Goal: Information Seeking & Learning: Learn about a topic

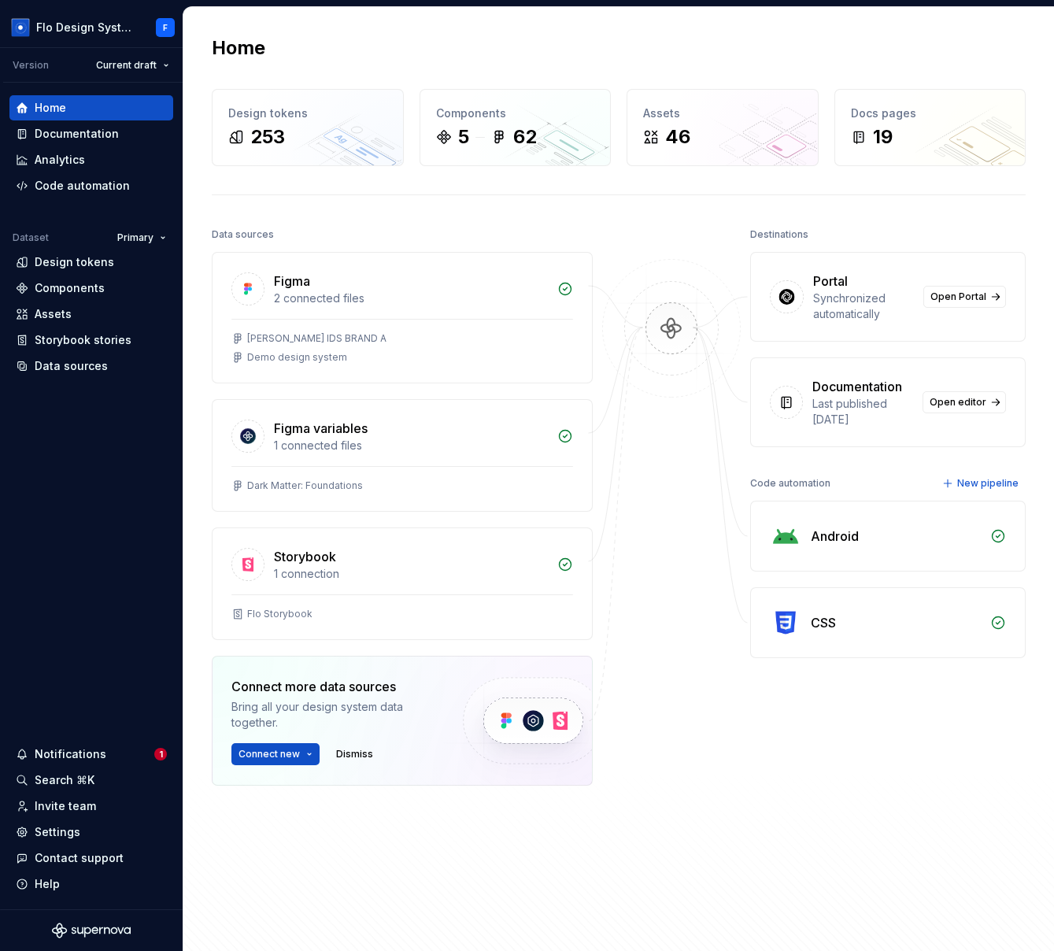
click at [606, 779] on div at bounding box center [671, 544] width 157 height 641
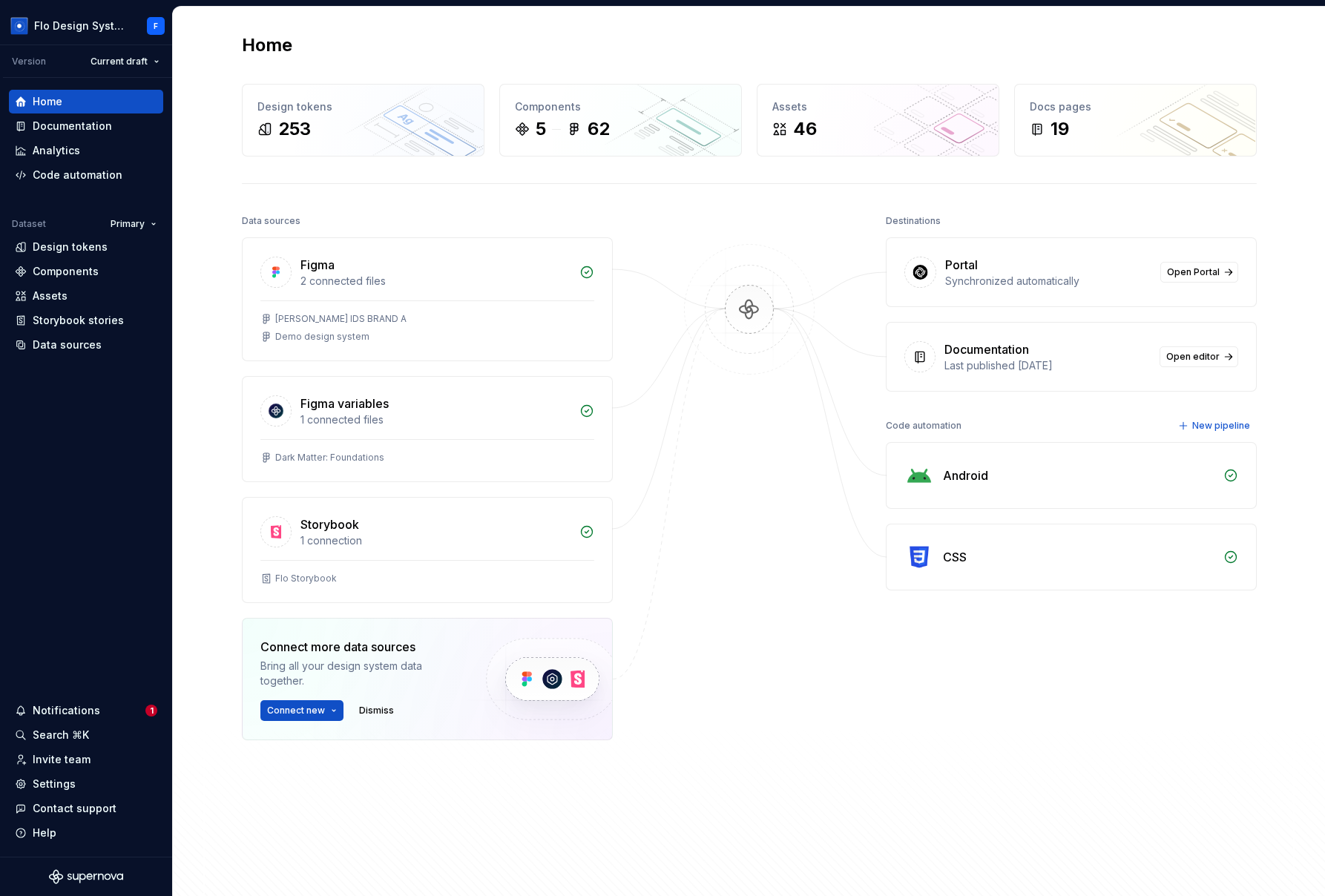
click at [917, 425] on div "Code automation" at bounding box center [924, 426] width 75 height 21
drag, startPoint x: 967, startPoint y: 352, endPoint x: 1029, endPoint y: 347, distance: 62.2
click at [992, 347] on div "Documentation" at bounding box center [1047, 349] width 206 height 18
click at [992, 348] on div "Documentation" at bounding box center [987, 349] width 85 height 18
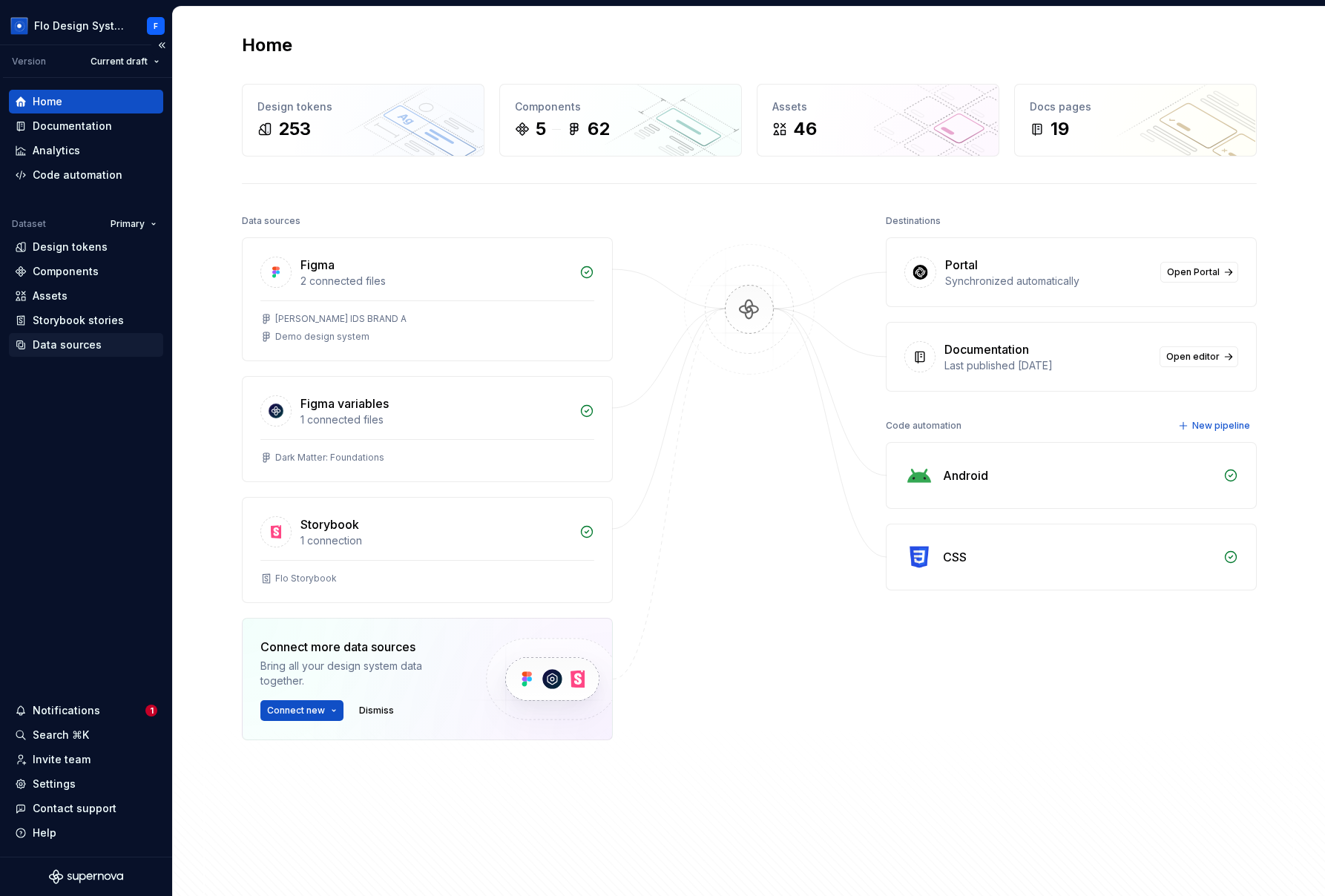
drag, startPoint x: 87, startPoint y: 346, endPoint x: 113, endPoint y: 349, distance: 26.2
click at [88, 346] on div "Data sources" at bounding box center [67, 345] width 69 height 15
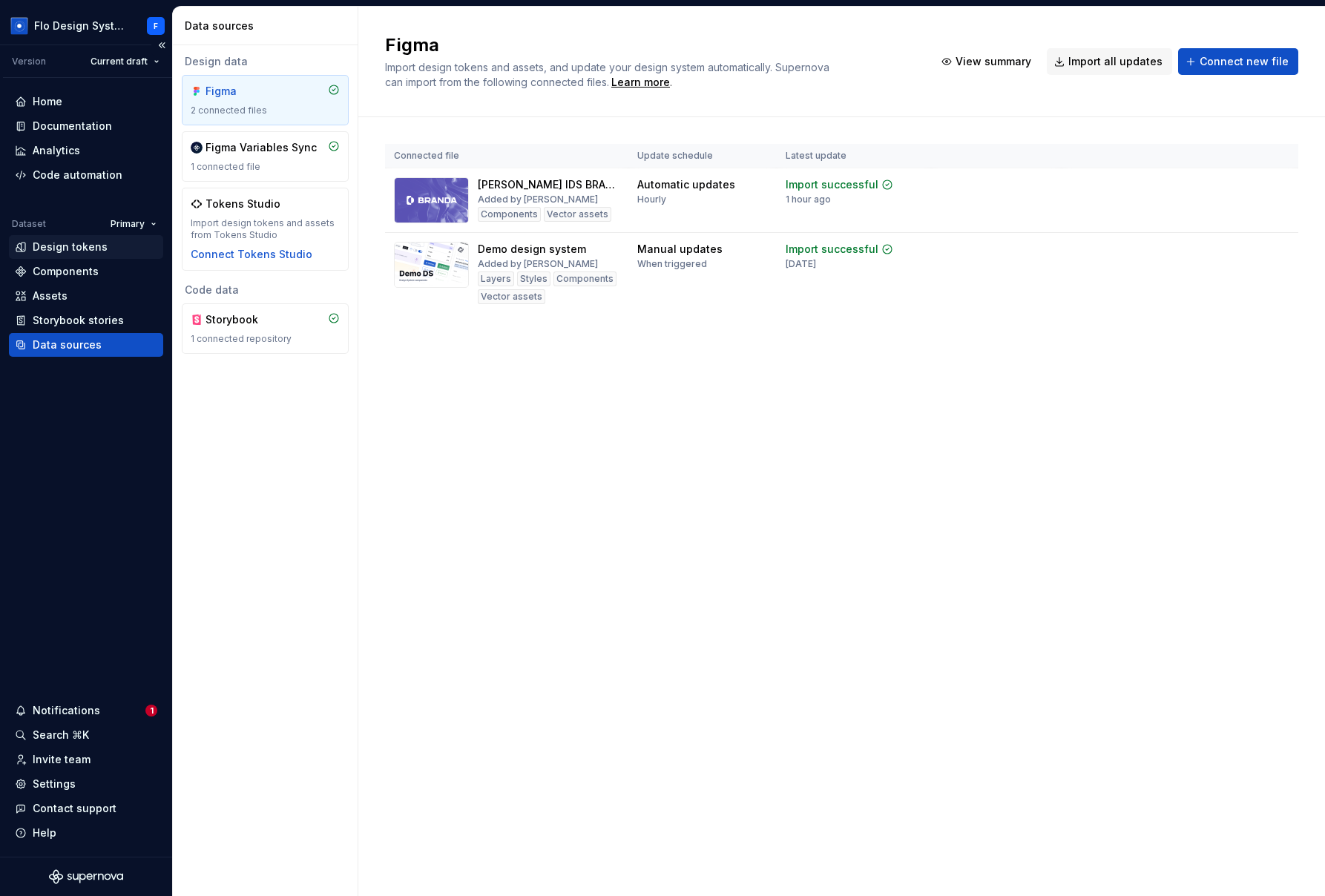
click at [82, 246] on div "Design tokens" at bounding box center [71, 247] width 75 height 15
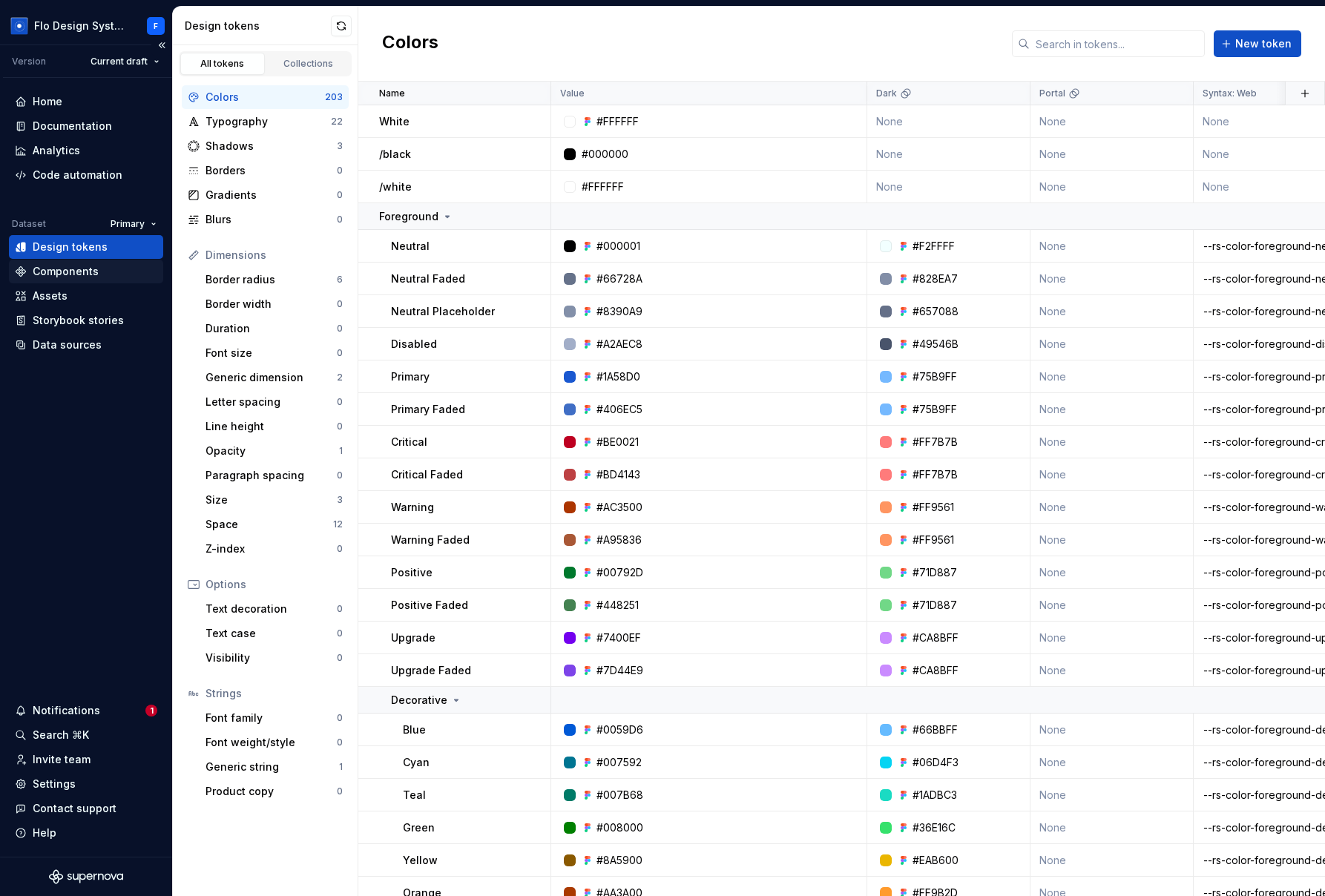
click at [38, 281] on div "Components" at bounding box center [86, 271] width 155 height 24
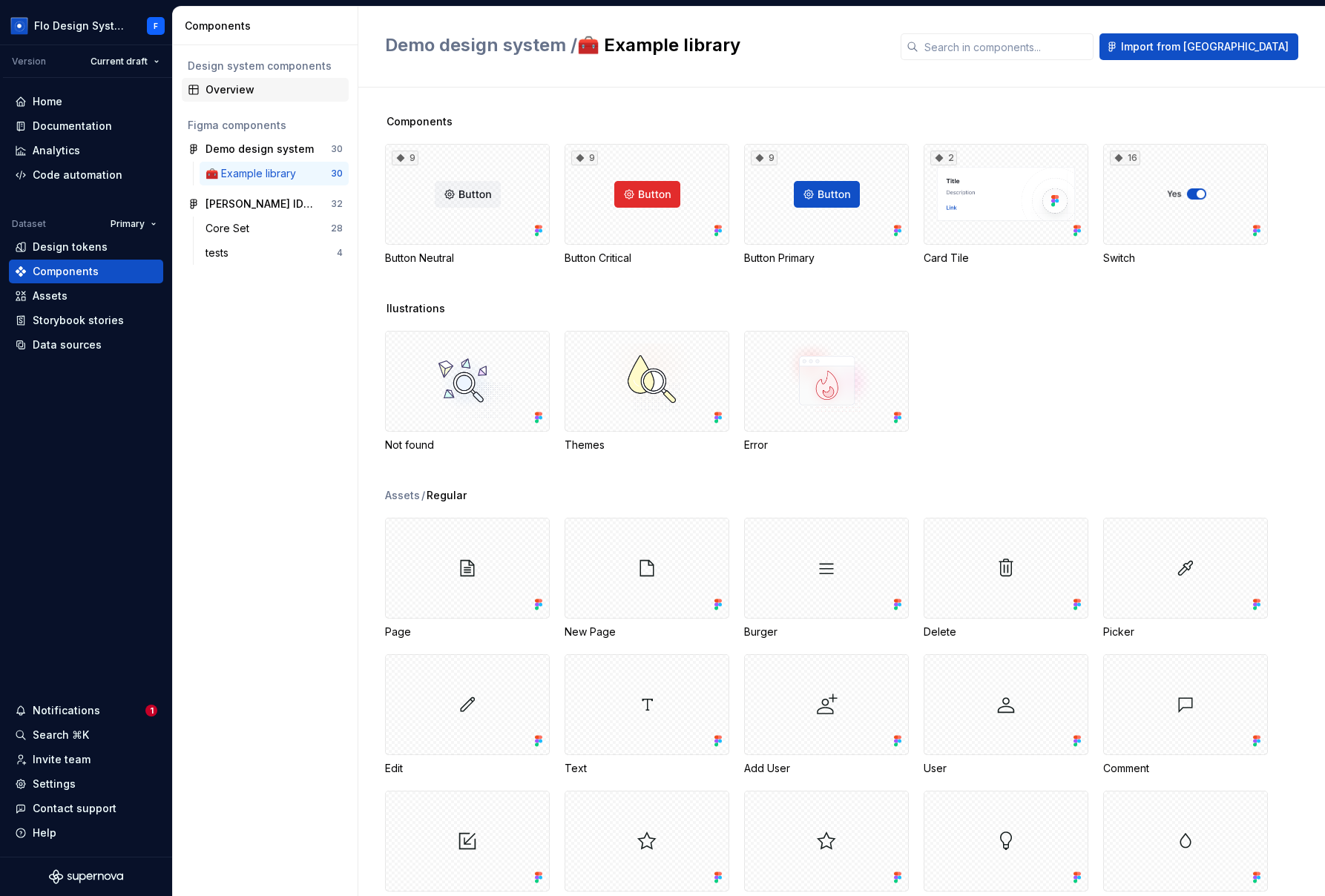
click at [260, 86] on div "Overview" at bounding box center [274, 90] width 138 height 15
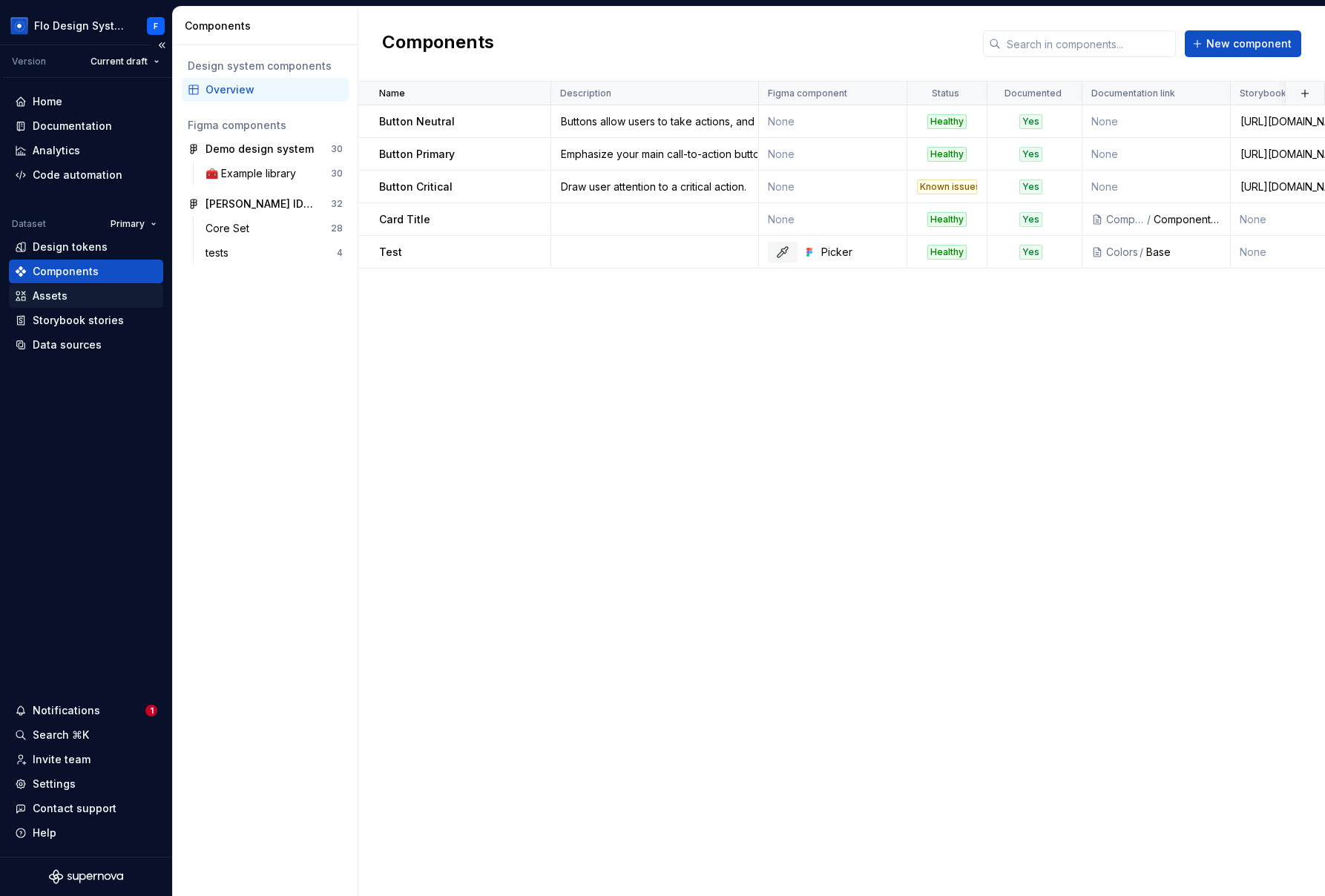
click at [58, 300] on div "Assets" at bounding box center [50, 296] width 35 height 15
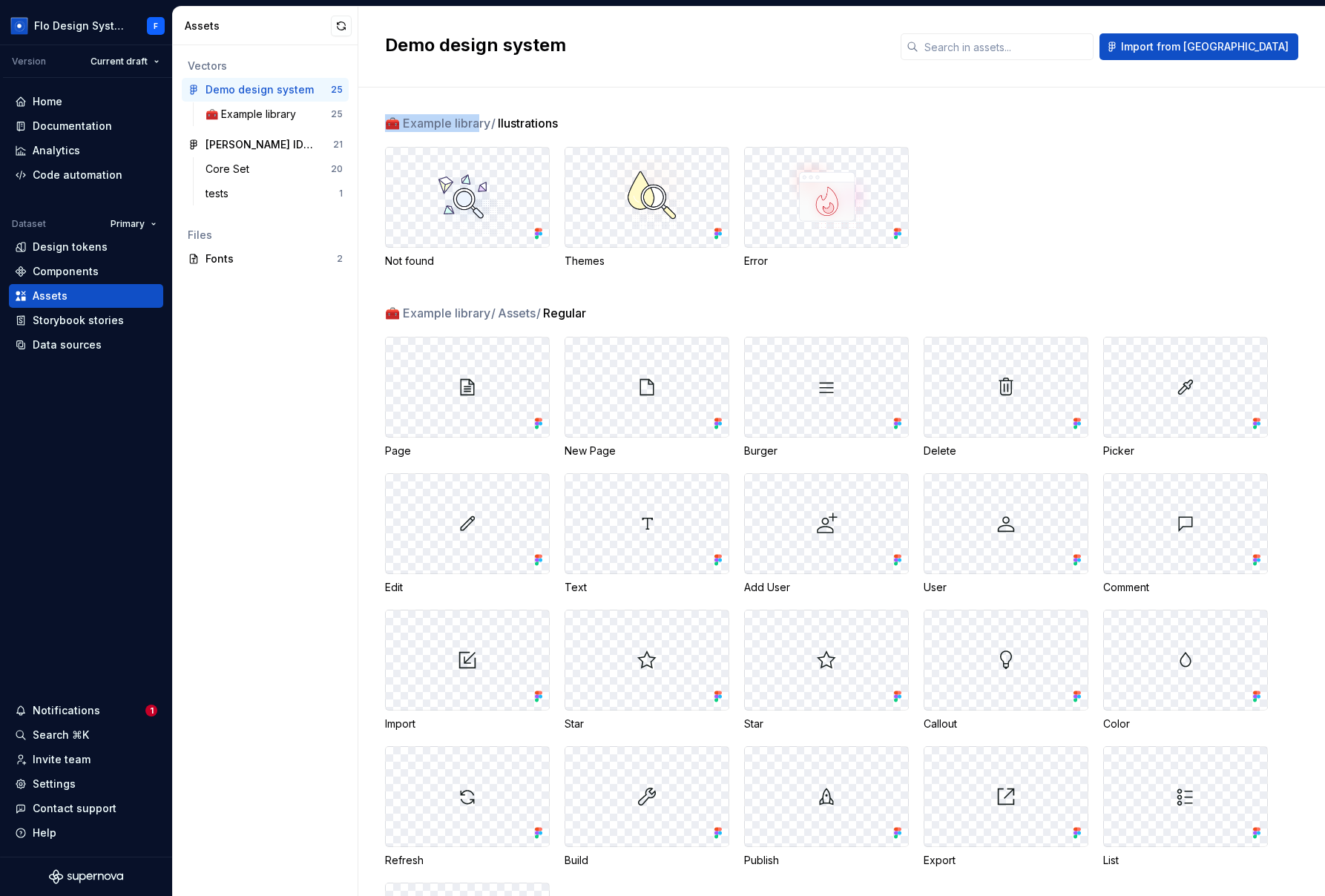
drag, startPoint x: 429, startPoint y: 128, endPoint x: 375, endPoint y: 131, distance: 54.1
click at [375, 131] on div "🧰 Example library / llustrations Not found Themes Error 🧰 Example library / Ass…" at bounding box center [842, 492] width 967 height 808
click at [414, 127] on span "🧰 Example library /" at bounding box center [441, 122] width 111 height 18
drag, startPoint x: 415, startPoint y: 124, endPoint x: 467, endPoint y: 121, distance: 52.1
click at [467, 121] on span "🧰 Example library /" at bounding box center [441, 122] width 111 height 18
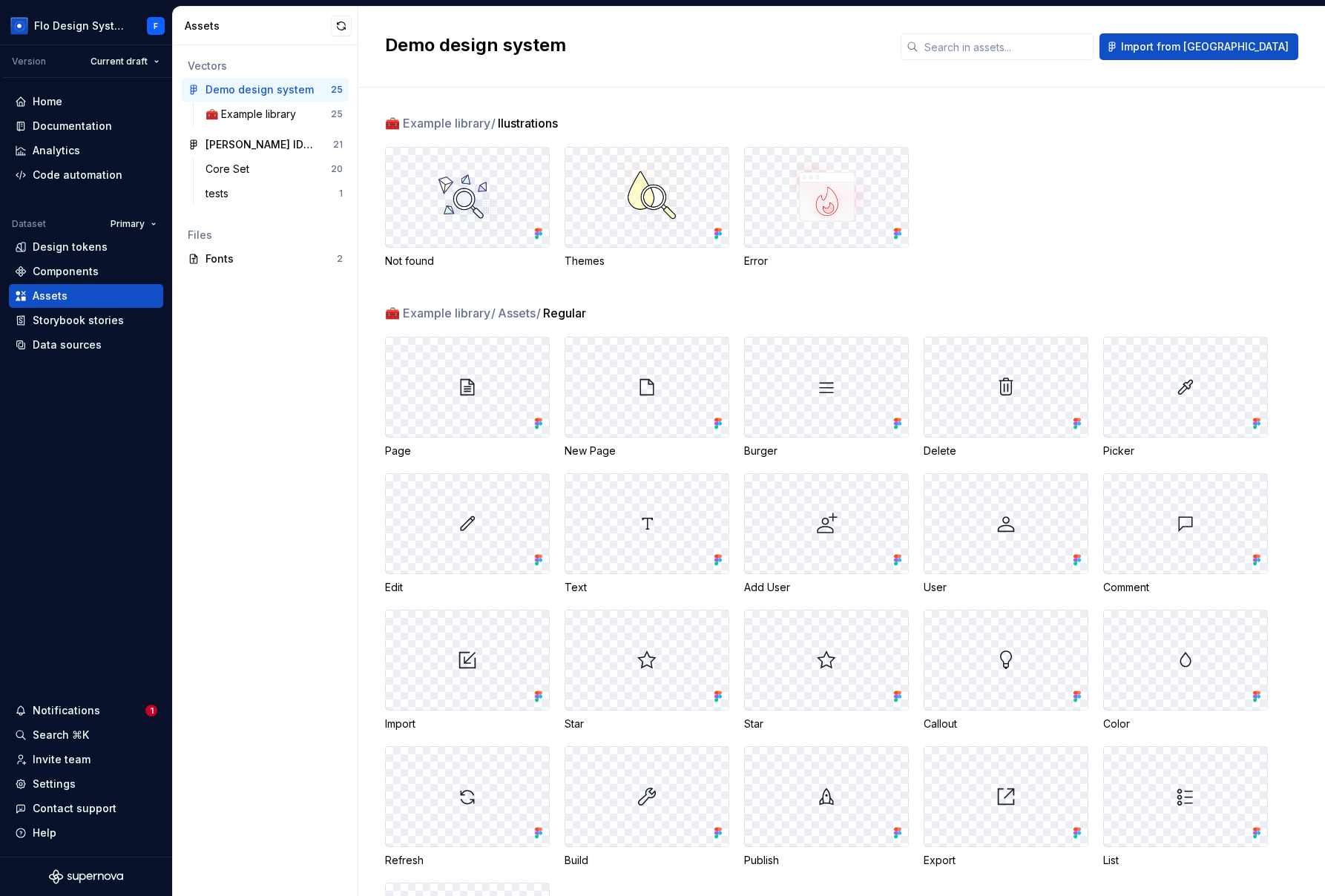
click at [467, 121] on span "🧰 Example library /" at bounding box center [441, 122] width 111 height 18
drag, startPoint x: 485, startPoint y: 116, endPoint x: 414, endPoint y: 133, distance: 73.0
click at [414, 133] on div "🧰 Example library / llustrations Not found Themes Error" at bounding box center [855, 209] width 940 height 190
click at [86, 123] on div "Documentation" at bounding box center [73, 126] width 79 height 15
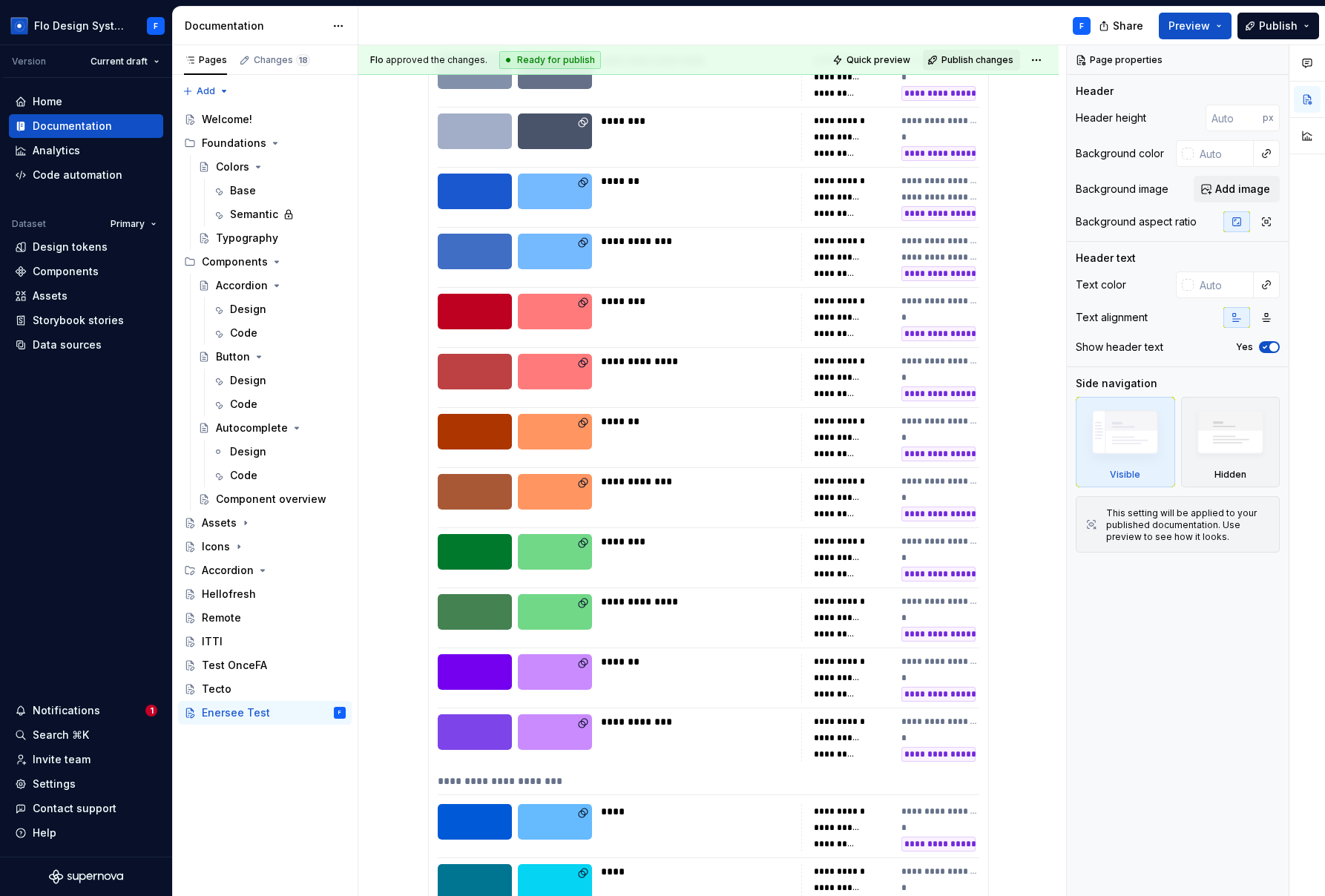
scroll to position [19, 0]
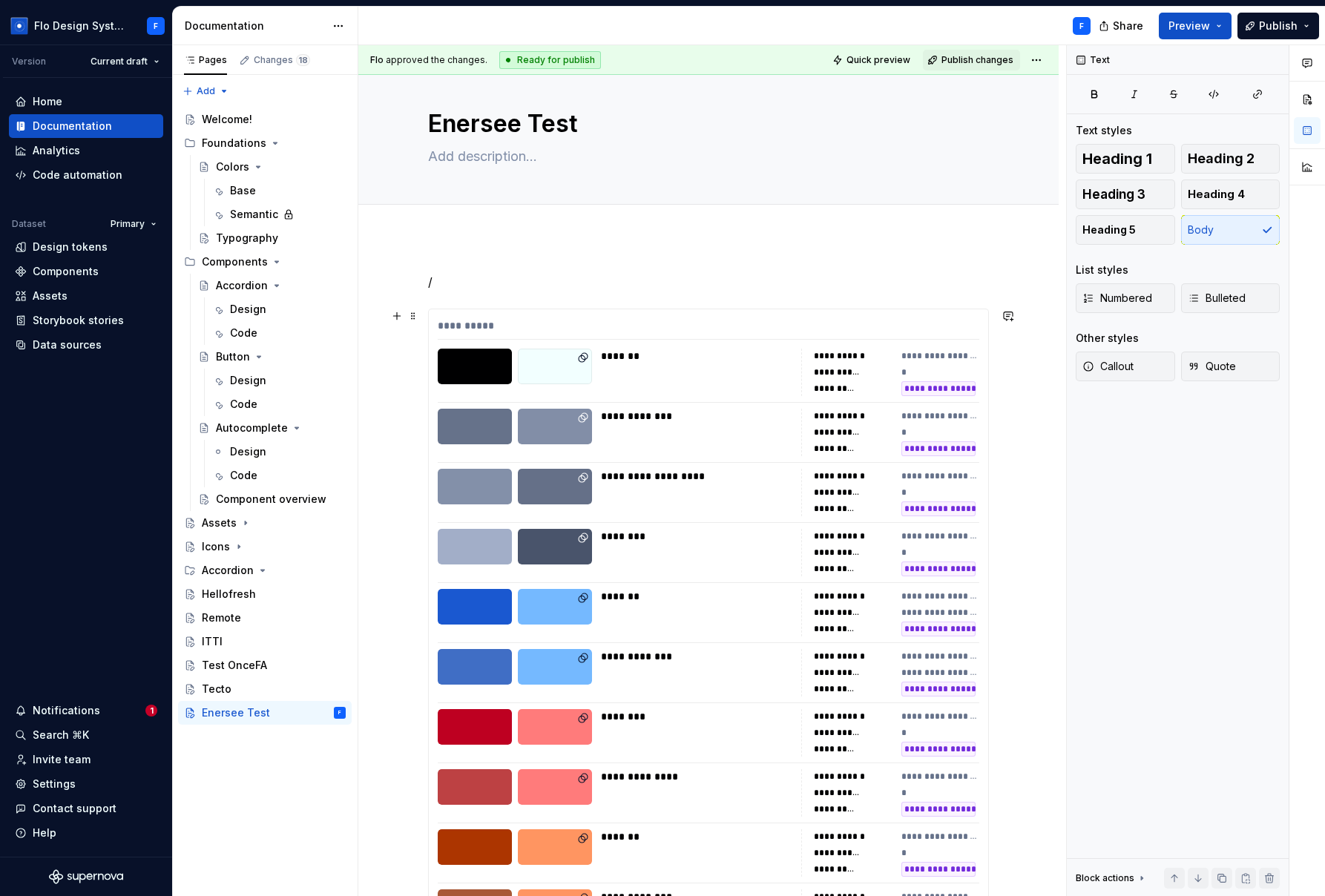
scroll to position [82, 0]
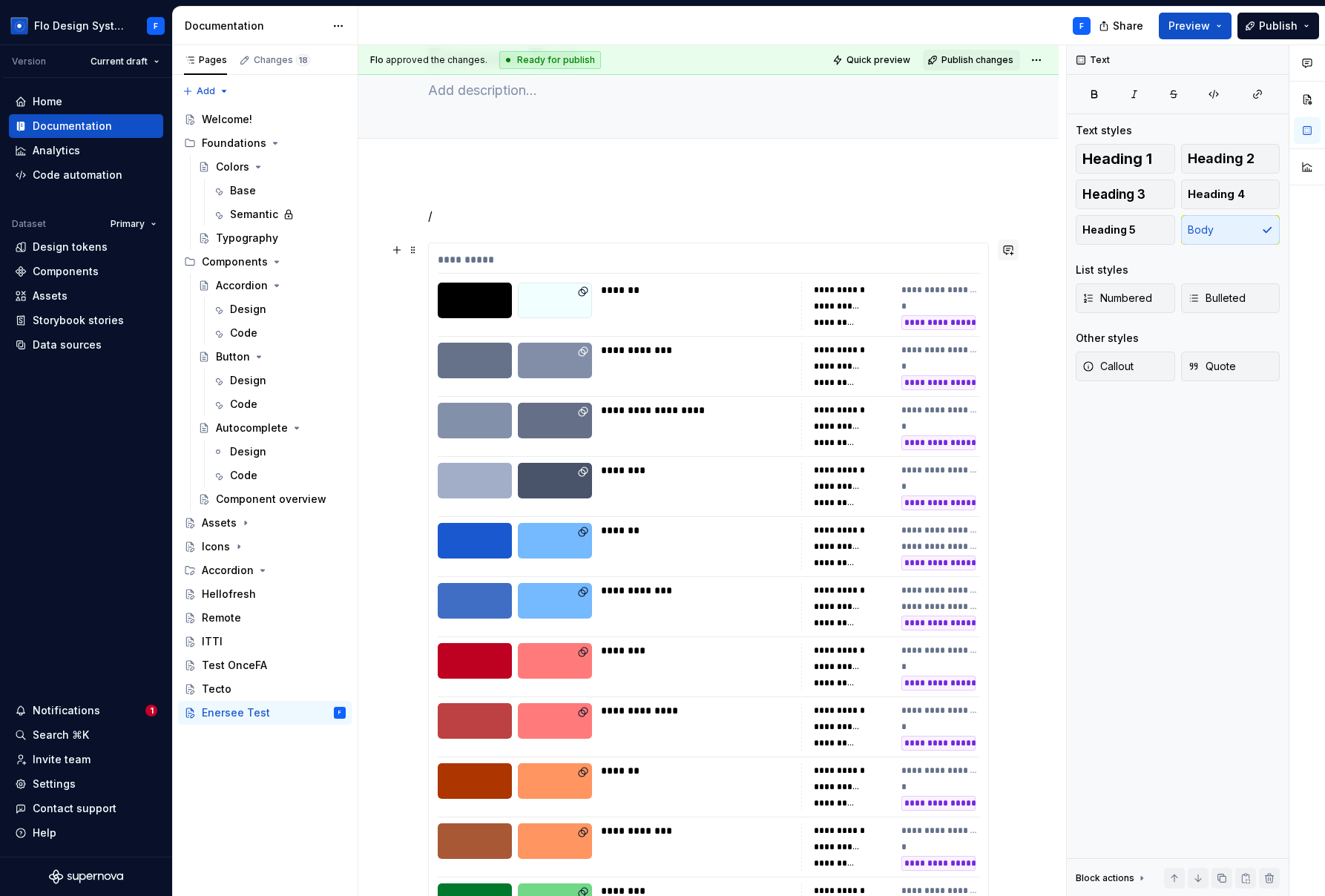
click at [992, 250] on button "button" at bounding box center [1008, 250] width 21 height 21
click at [819, 211] on p "/" at bounding box center [708, 216] width 561 height 18
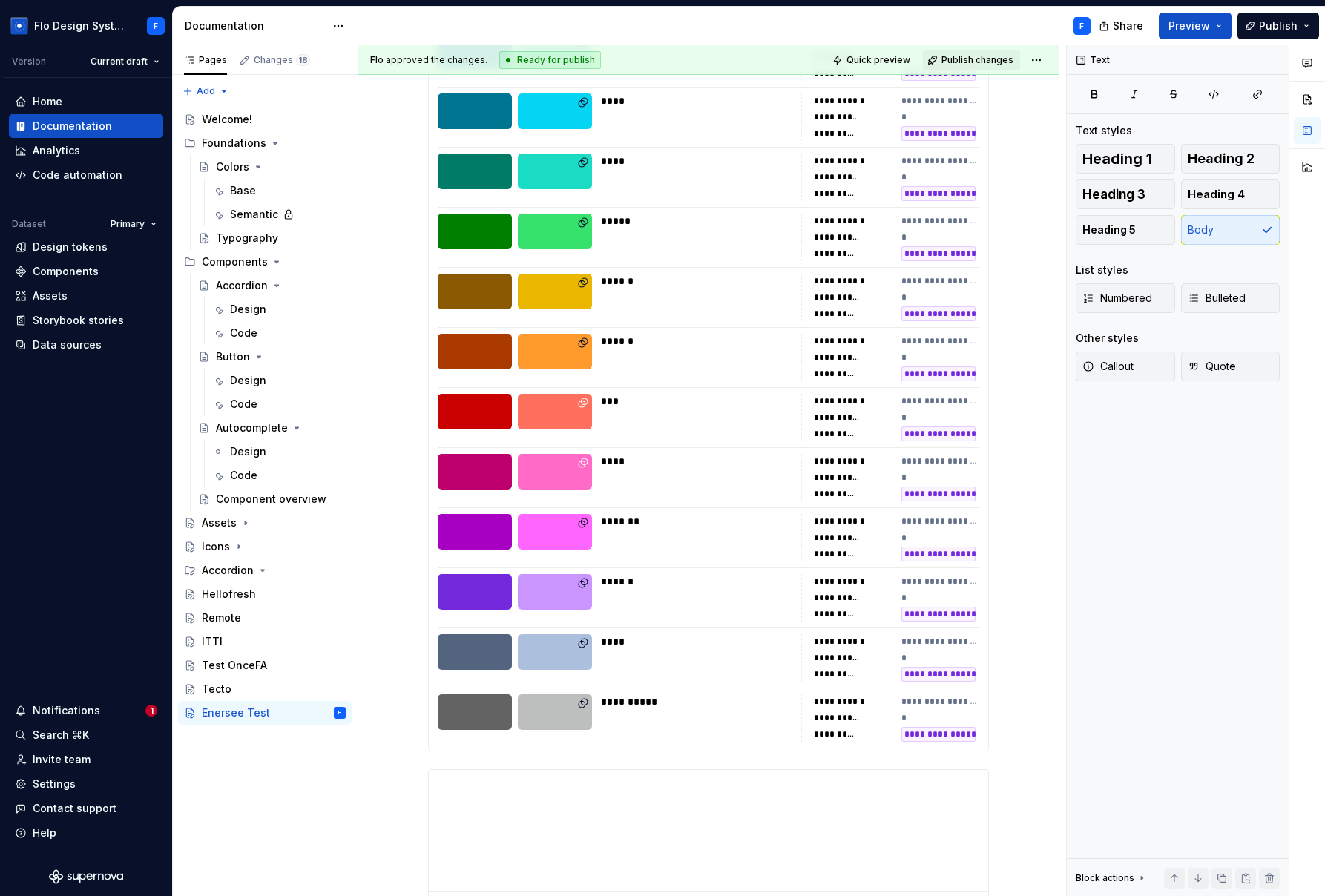
scroll to position [1201, 0]
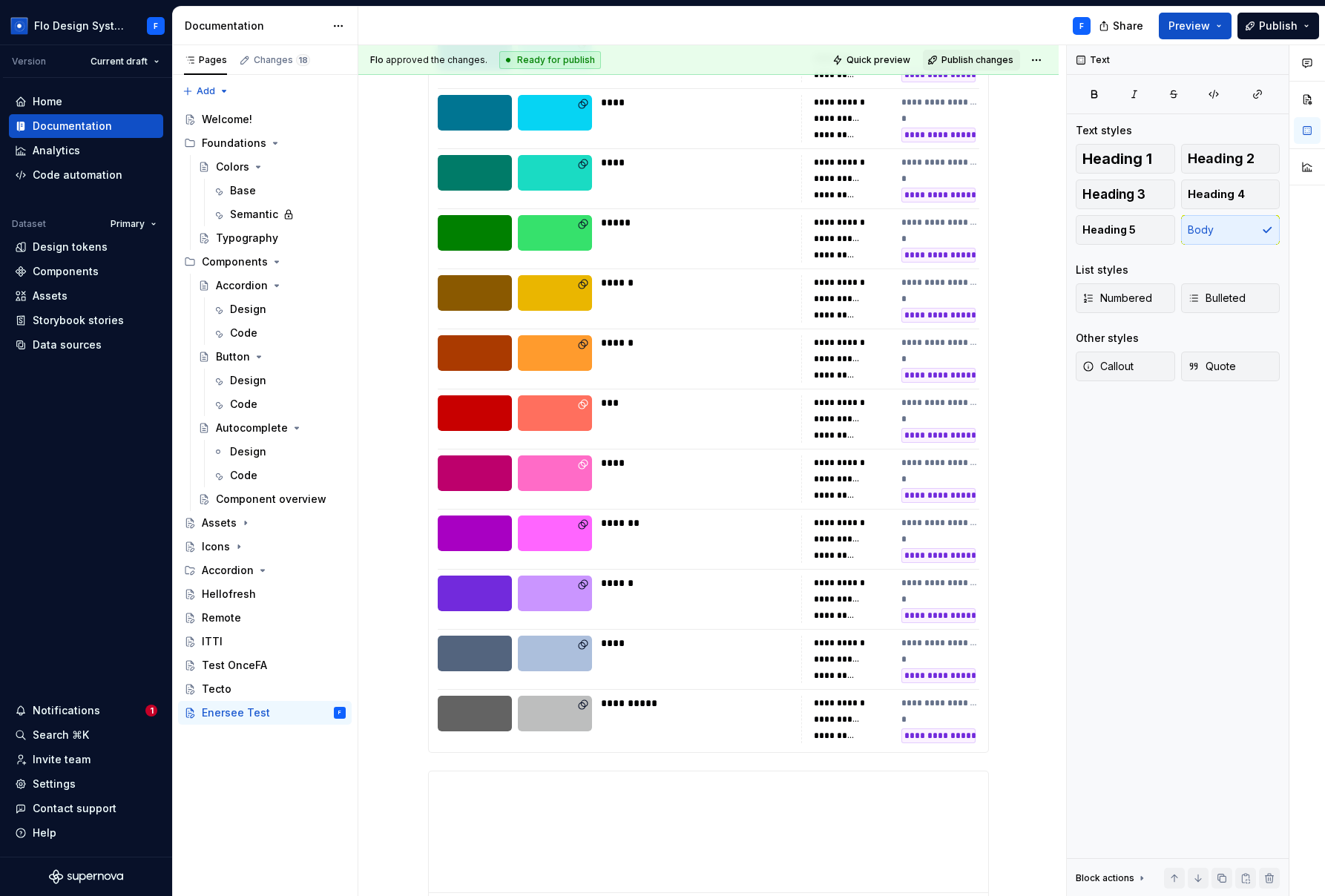
click at [760, 339] on div "******" at bounding box center [696, 343] width 191 height 15
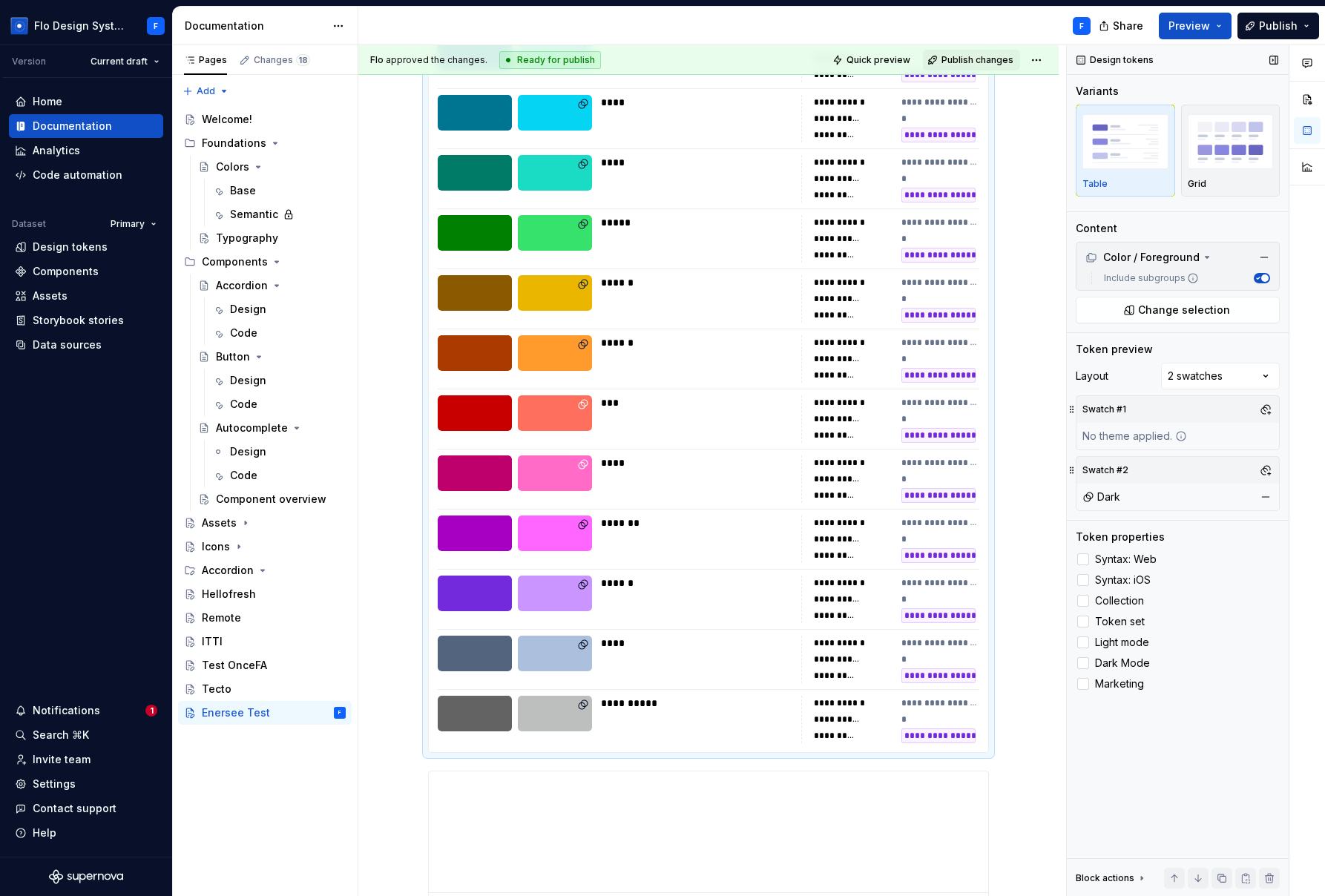
click at [992, 546] on div "Token properties Syntax: Web Syntax: iOS Collection Token set Light mode Dark M…" at bounding box center [1177, 611] width 204 height 163
click at [992, 557] on span "Syntax: Web" at bounding box center [1125, 559] width 61 height 12
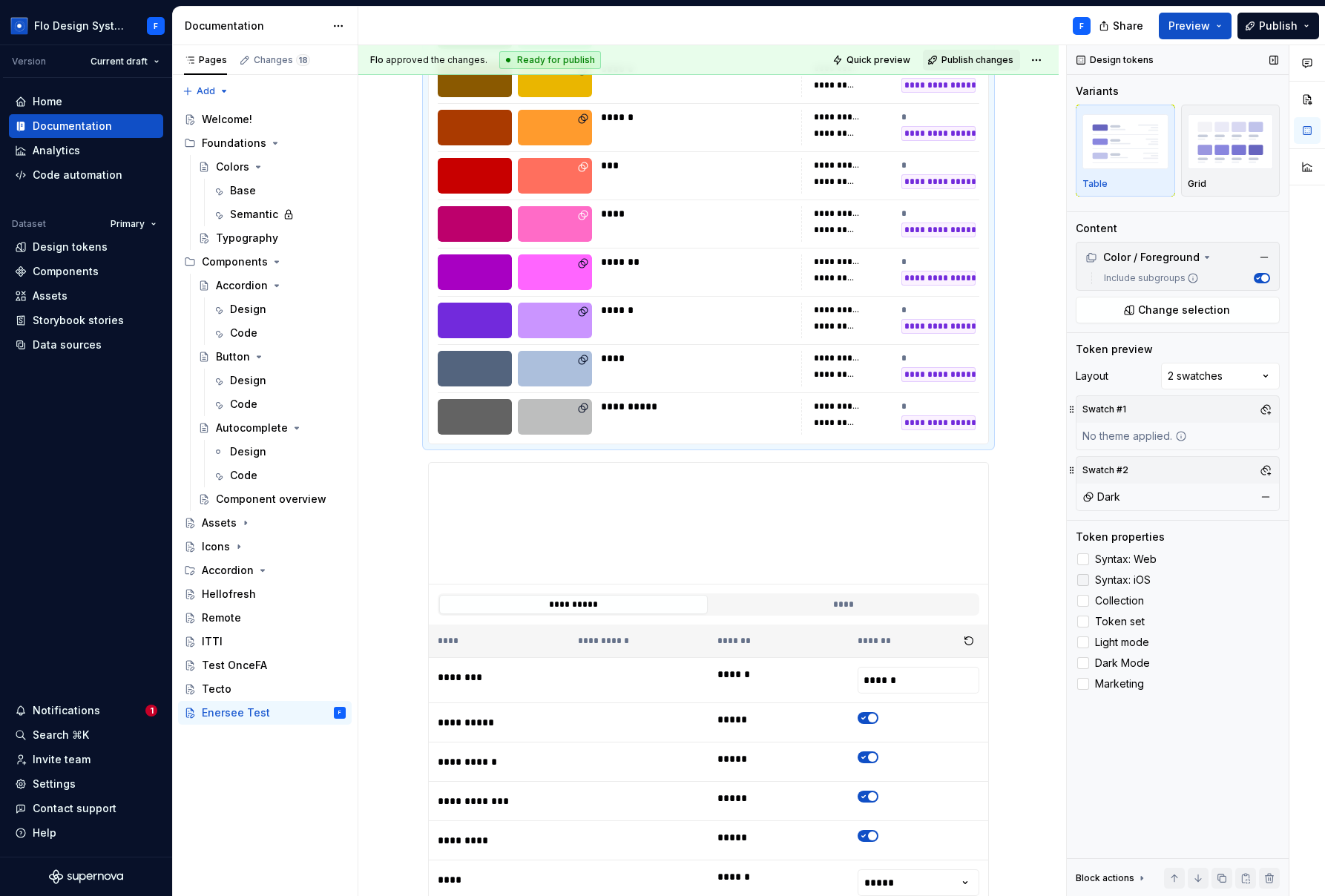
click at [992, 584] on span "Syntax: iOS" at bounding box center [1122, 579] width 56 height 12
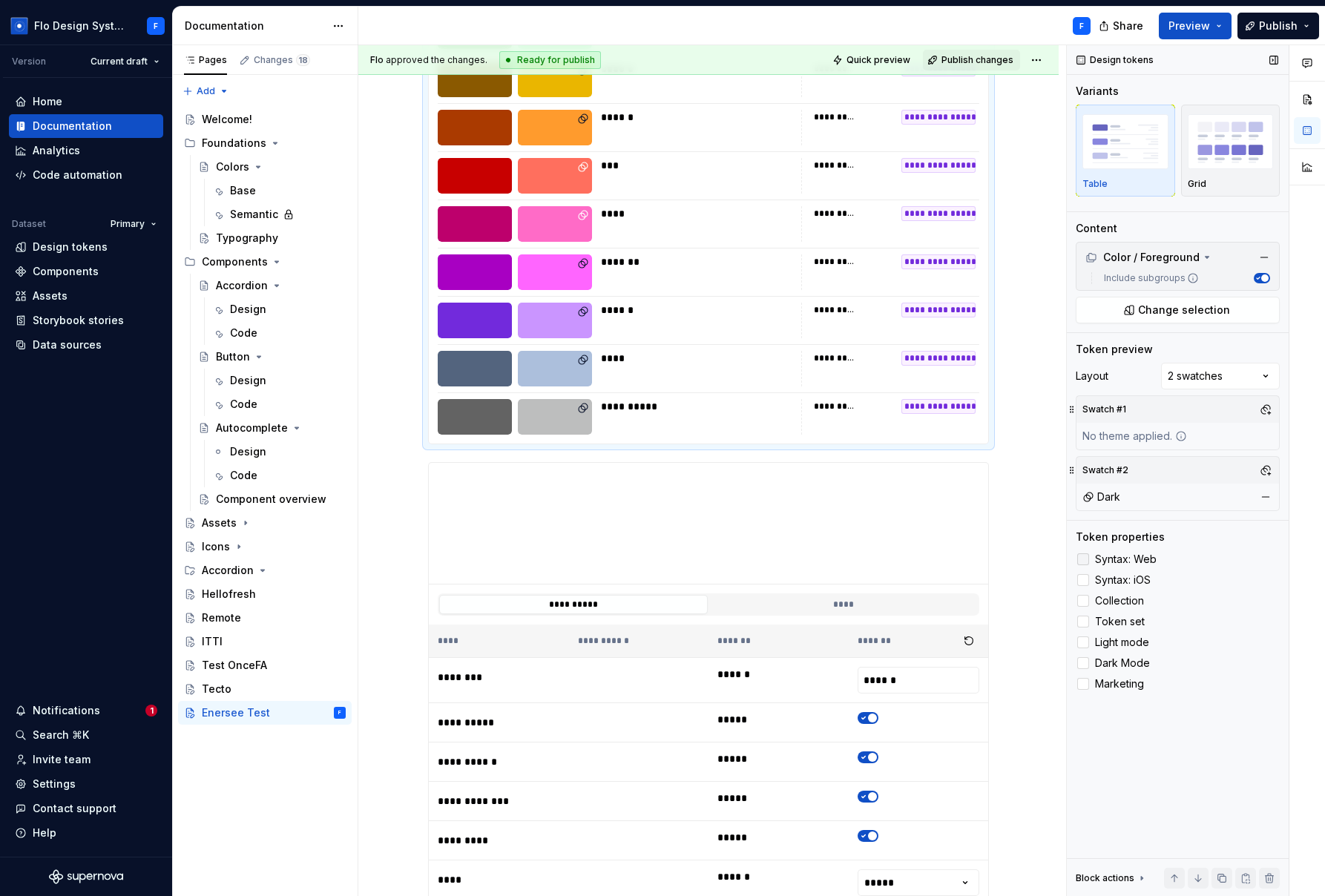
click at [992, 560] on span "Syntax: Web" at bounding box center [1125, 559] width 61 height 12
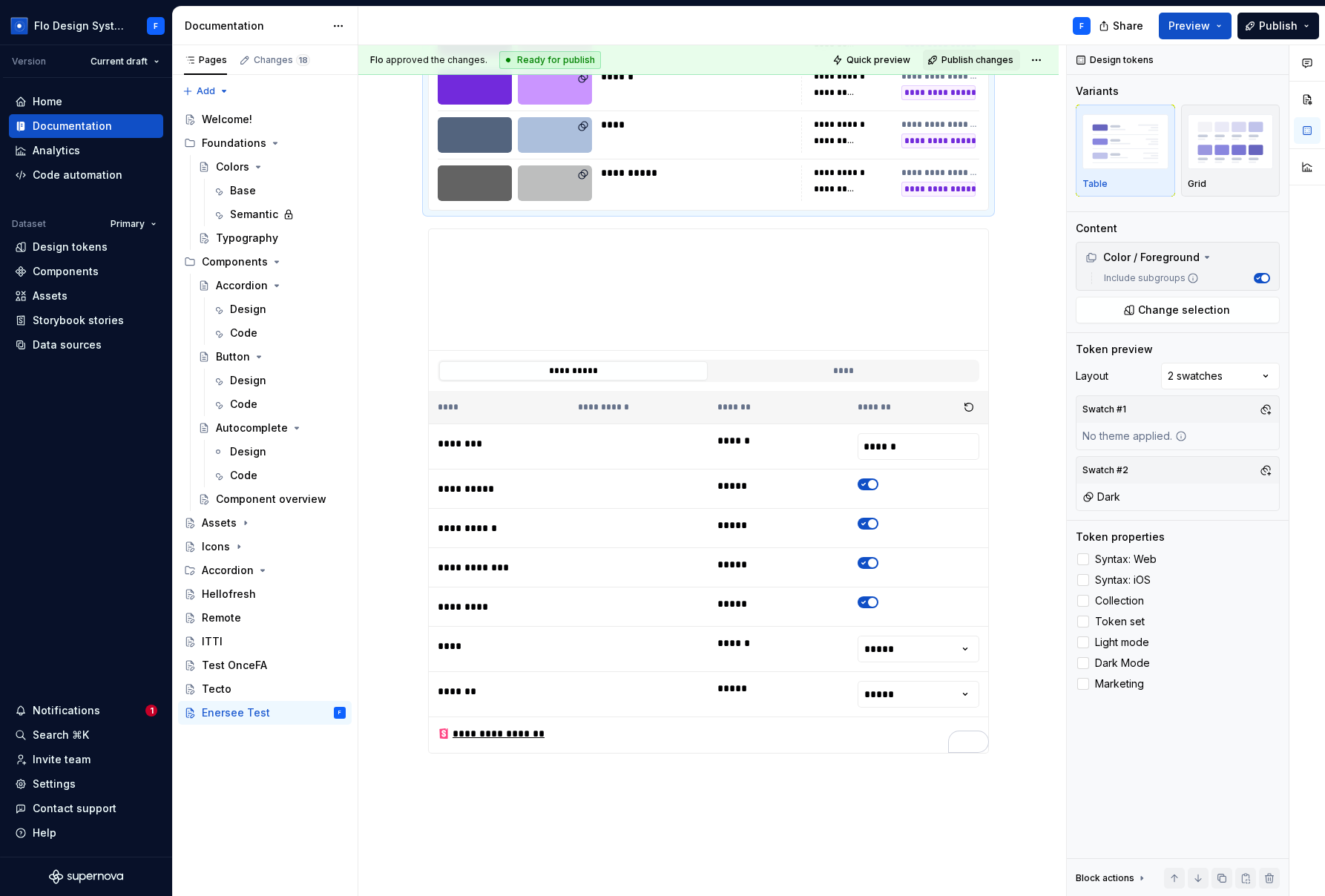
scroll to position [1577, 0]
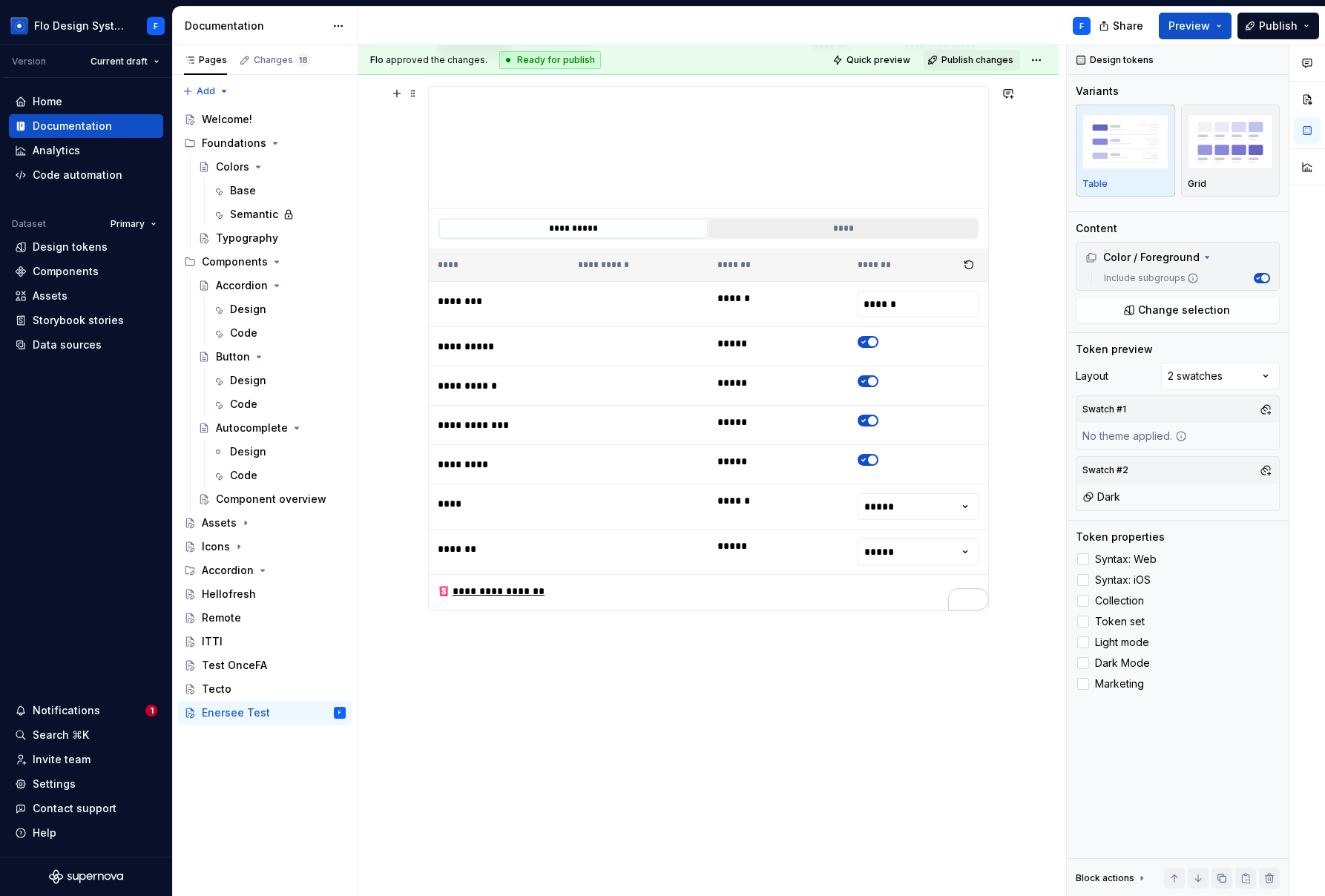
click at [750, 228] on button "****" at bounding box center [843, 228] width 269 height 19
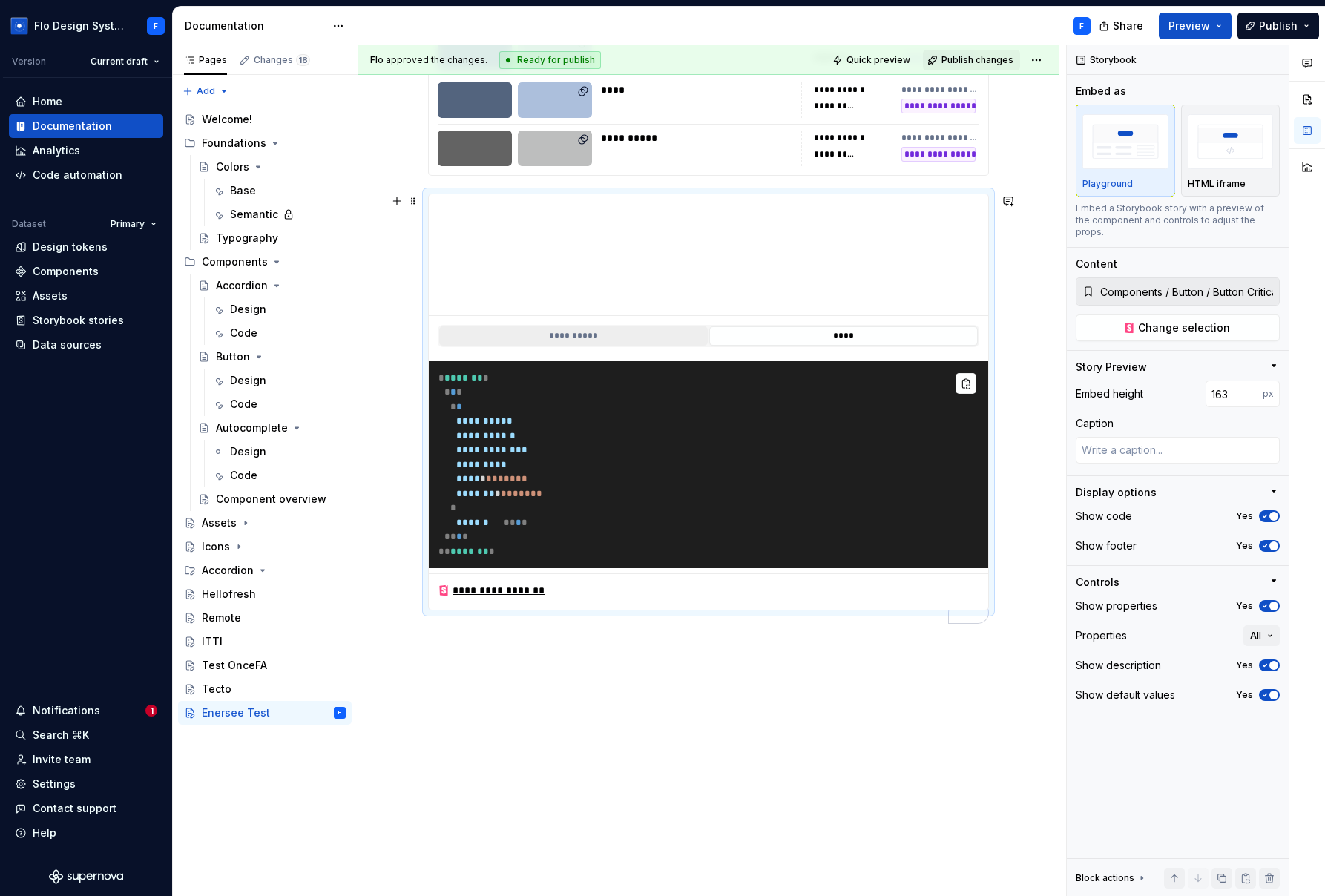
click at [591, 329] on button "**********" at bounding box center [573, 335] width 269 height 19
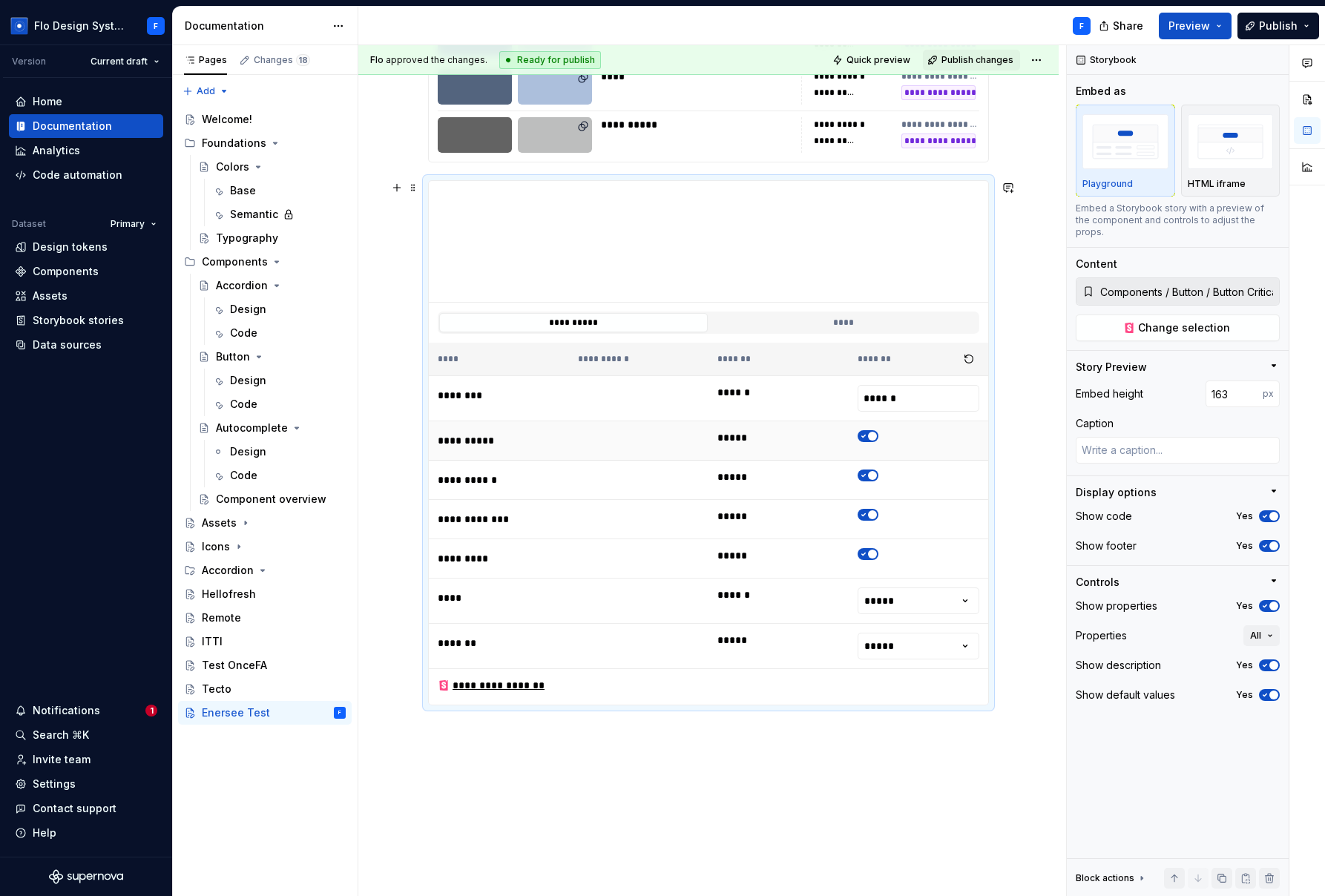
click at [863, 437] on icon "To enrich screen reader interactions, please activate Accessibility in Grammarl…" at bounding box center [863, 435] width 12 height 8
click at [870, 476] on span "To enrich screen reader interactions, please activate Accessibility in Grammarl…" at bounding box center [872, 475] width 8 height 8
drag, startPoint x: 870, startPoint y: 511, endPoint x: 866, endPoint y: 540, distance: 29.3
click at [870, 511] on span "To enrich screen reader interactions, please activate Accessibility in Grammarl…" at bounding box center [872, 514] width 8 height 8
click at [870, 562] on td "To enrich screen reader interactions, please activate Accessibility in Grammarl…" at bounding box center [919, 559] width 140 height 40
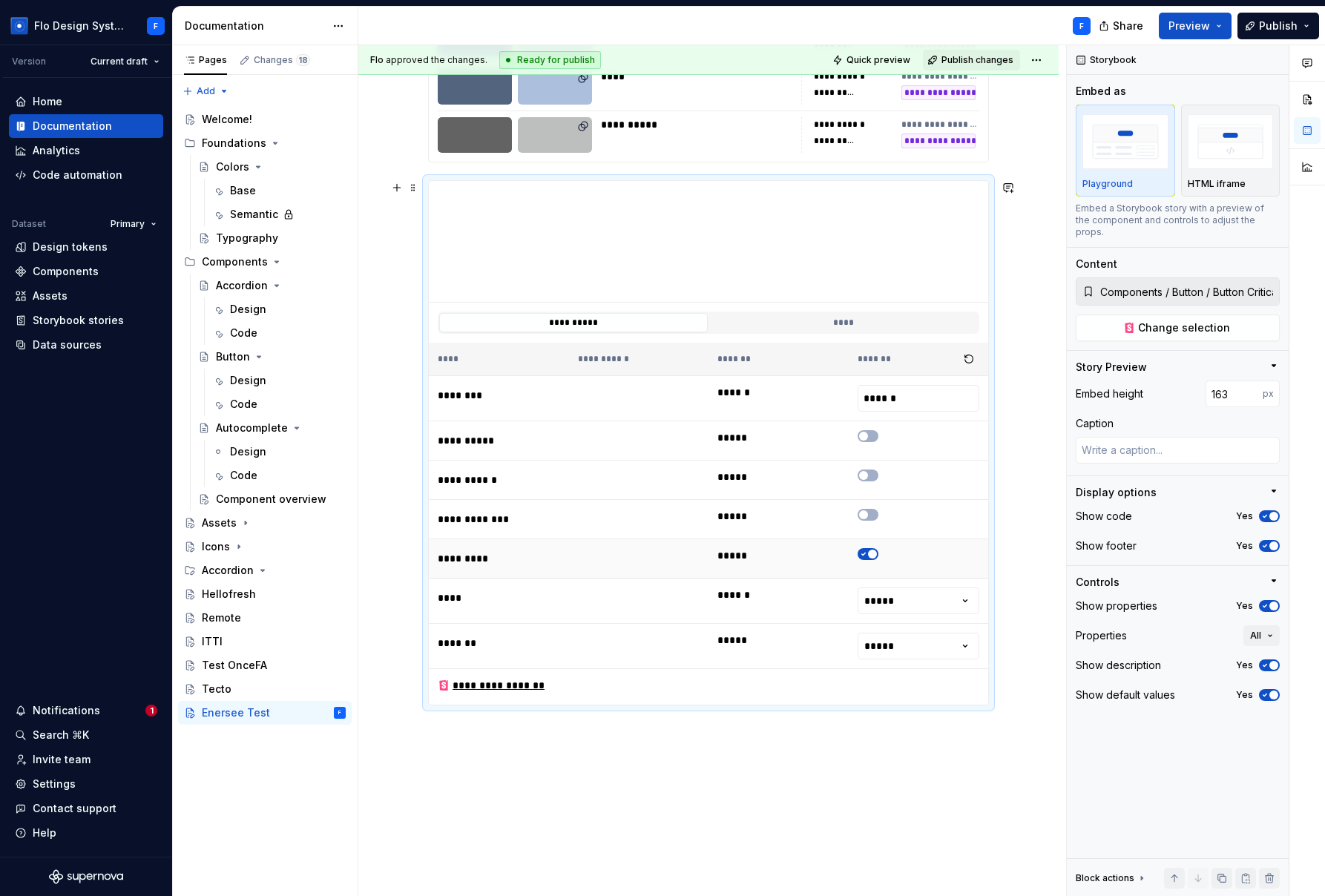
click at [870, 556] on span "To enrich screen reader interactions, please activate Accessibility in Grammarl…" at bounding box center [872, 553] width 8 height 8
click at [863, 441] on td "To enrich screen reader interactions, please activate Accessibility in Grammarl…" at bounding box center [919, 441] width 140 height 40
click at [868, 437] on icon "To enrich screen reader interactions, please activate Accessibility in Grammarl…" at bounding box center [863, 435] width 12 height 8
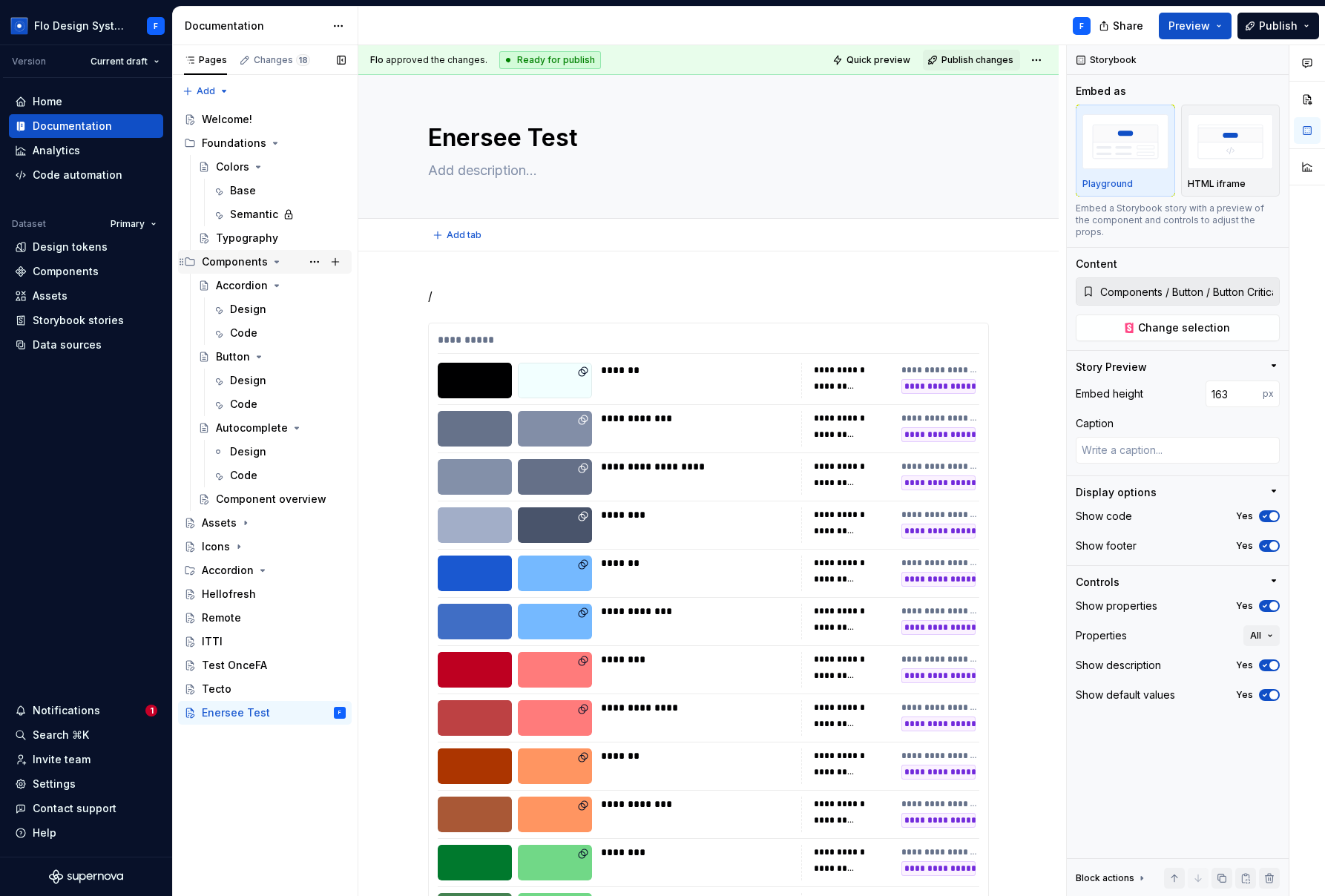
type textarea "*"
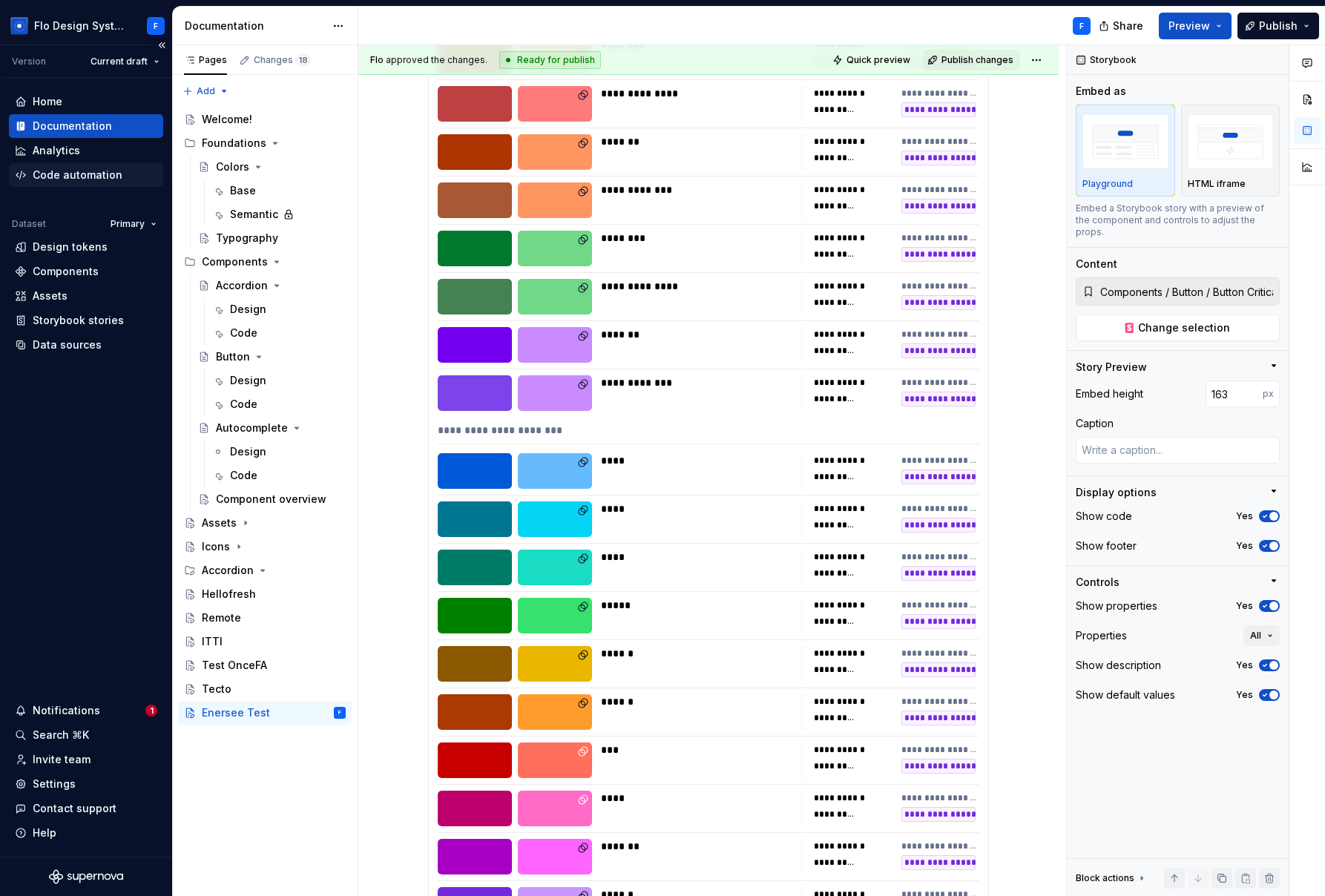
click at [109, 175] on div "Code automation" at bounding box center [77, 175] width 90 height 15
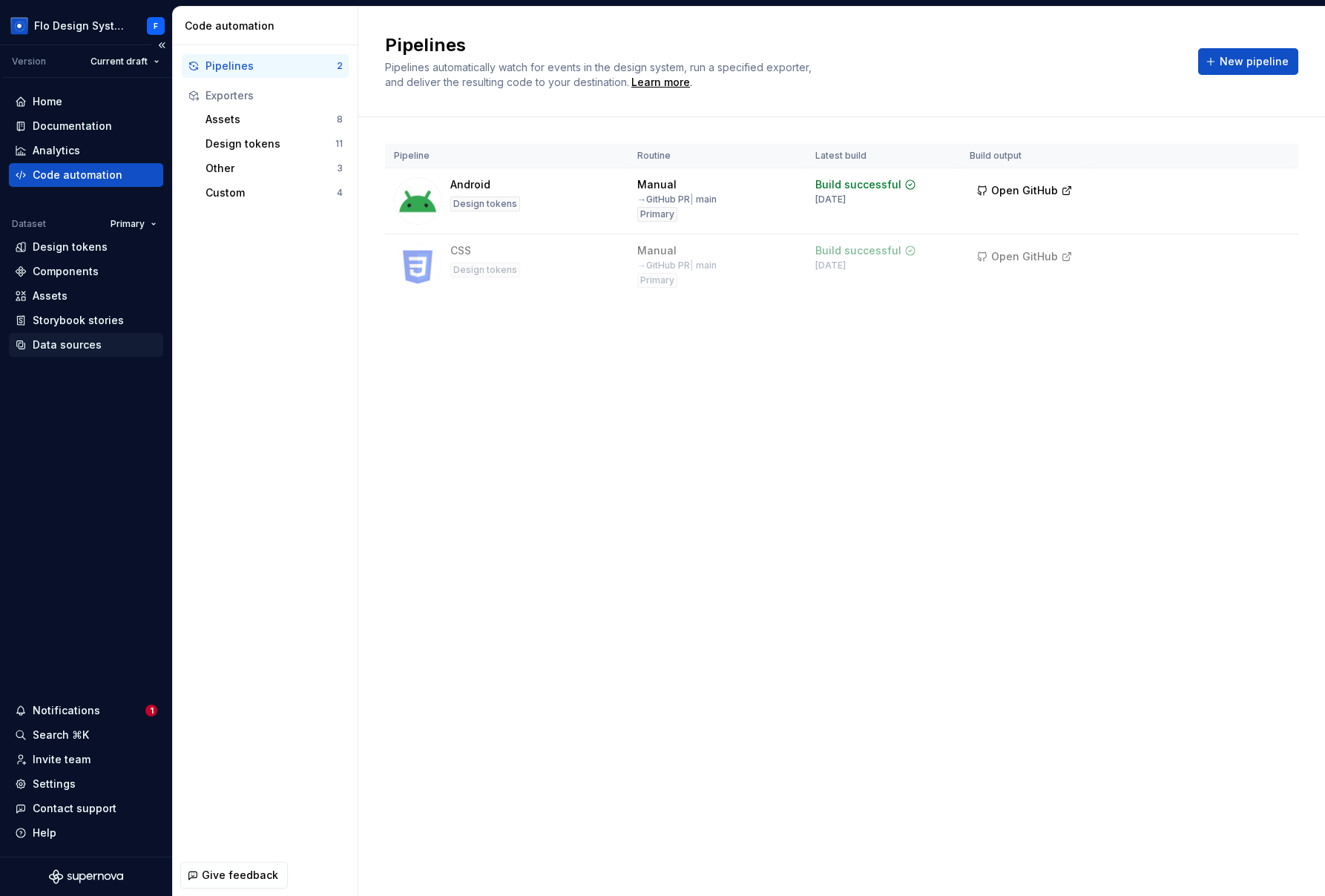
click at [59, 354] on div "Data sources" at bounding box center [86, 344] width 155 height 24
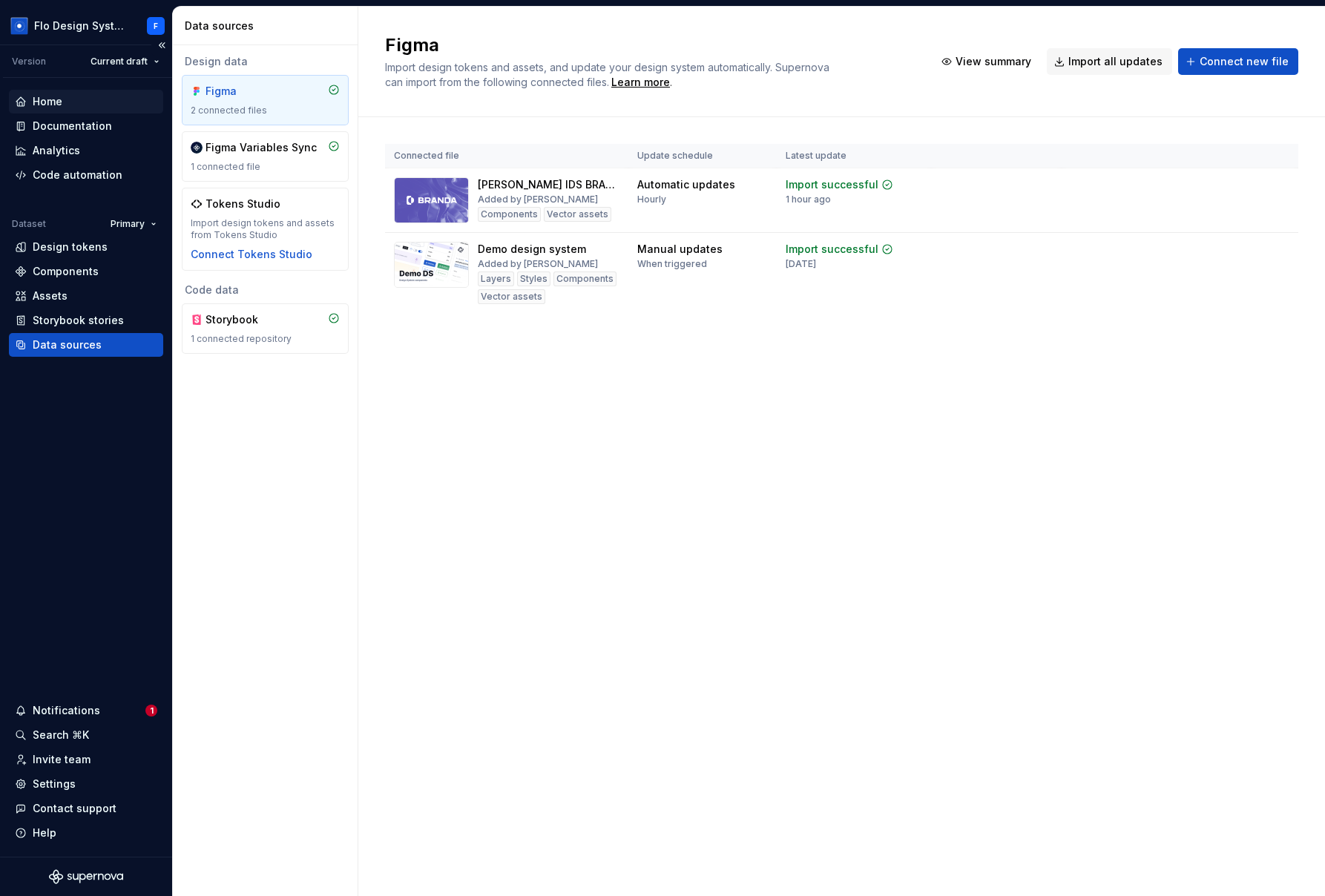
click at [51, 97] on div "Home" at bounding box center [47, 102] width 29 height 15
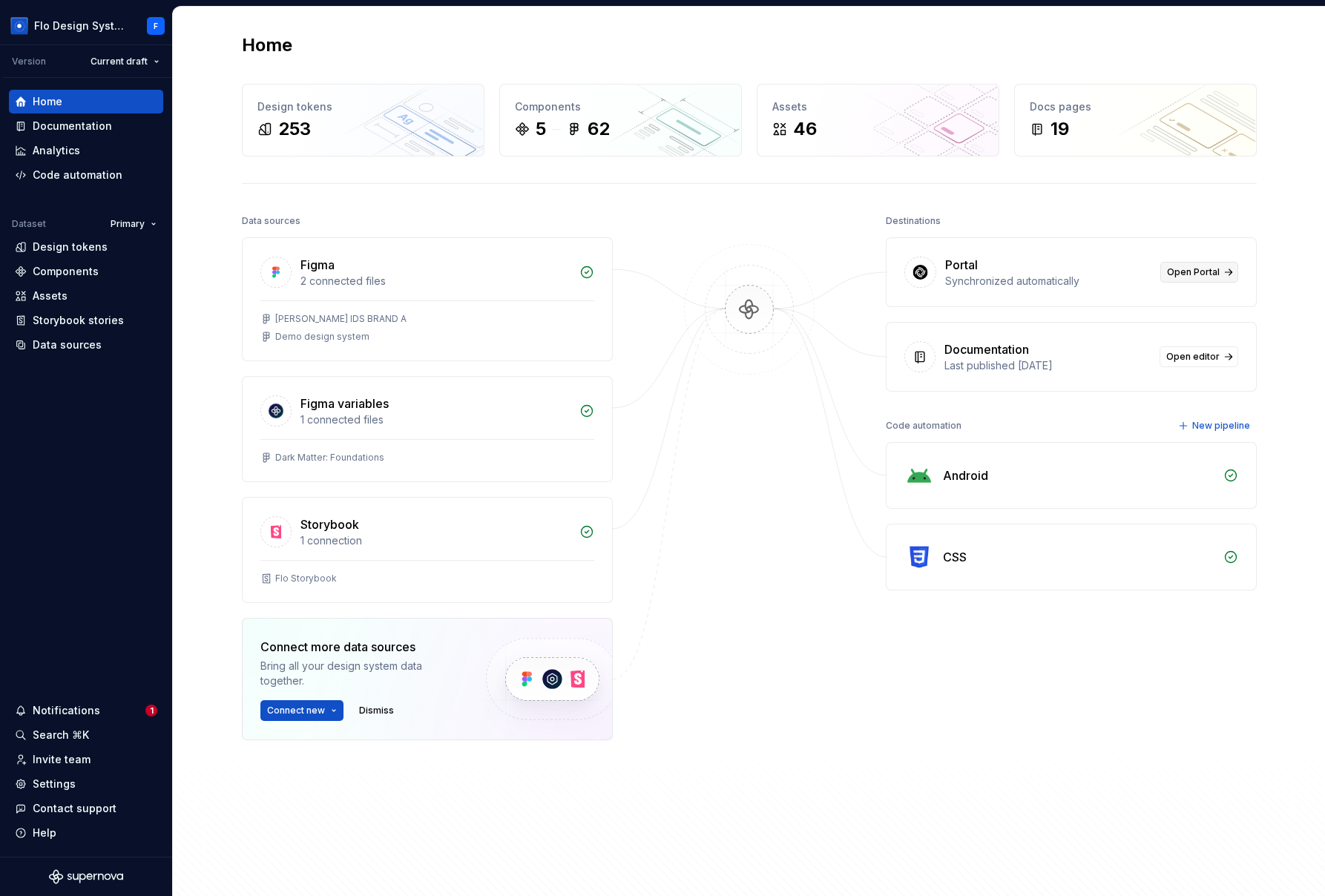
click at [992, 278] on link "Open Portal" at bounding box center [1199, 272] width 78 height 21
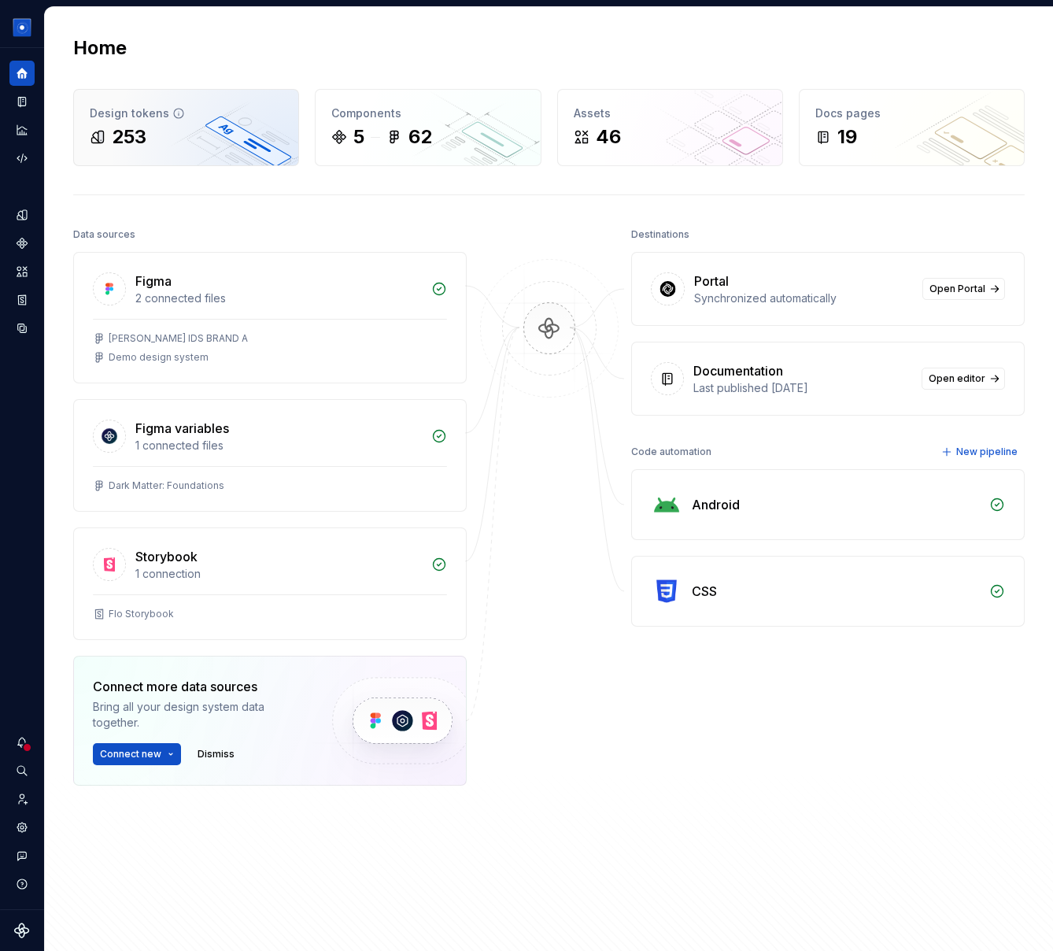
click at [190, 130] on div "253" at bounding box center [186, 136] width 193 height 25
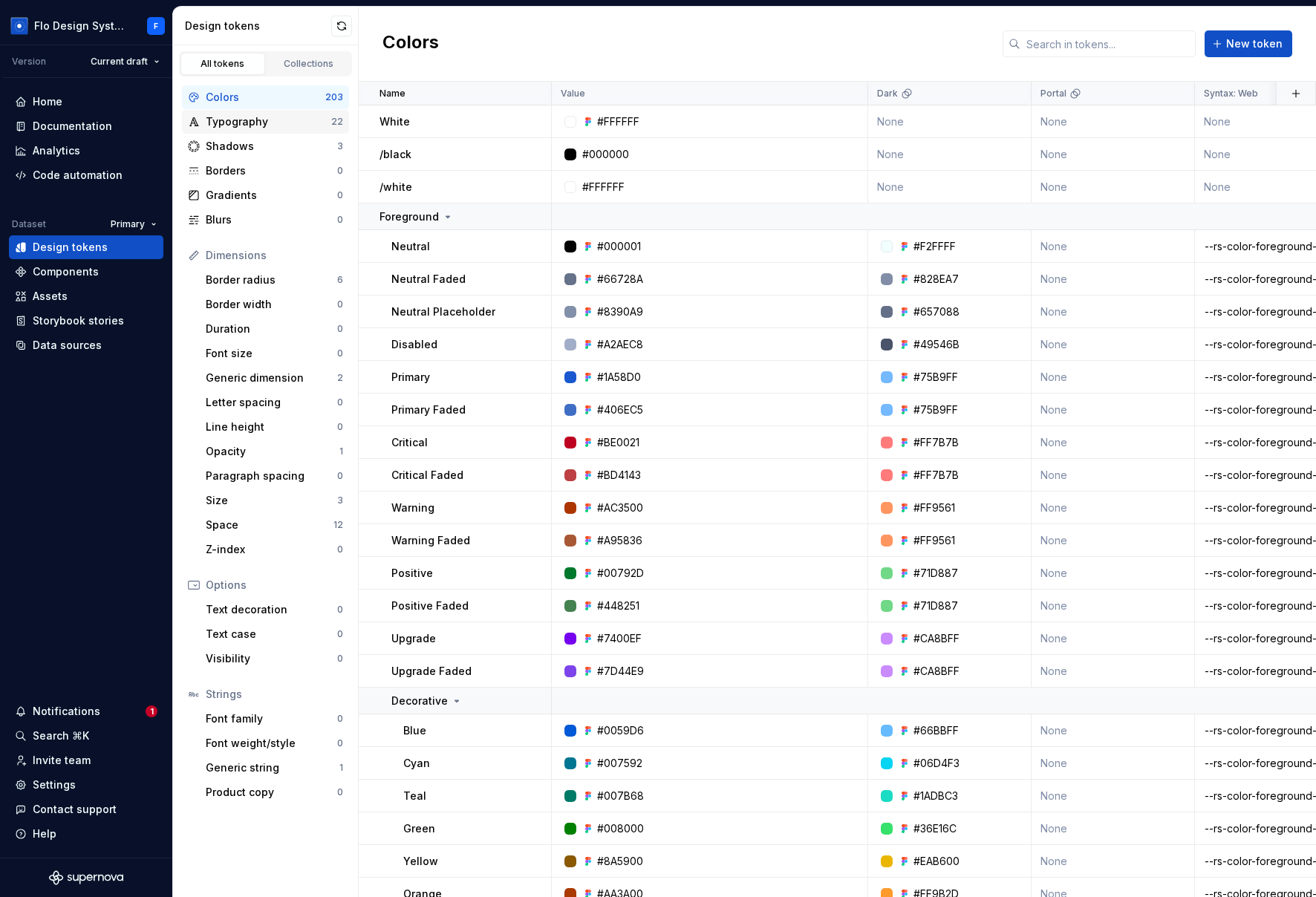
click at [228, 123] on div "Typography" at bounding box center [268, 122] width 125 height 15
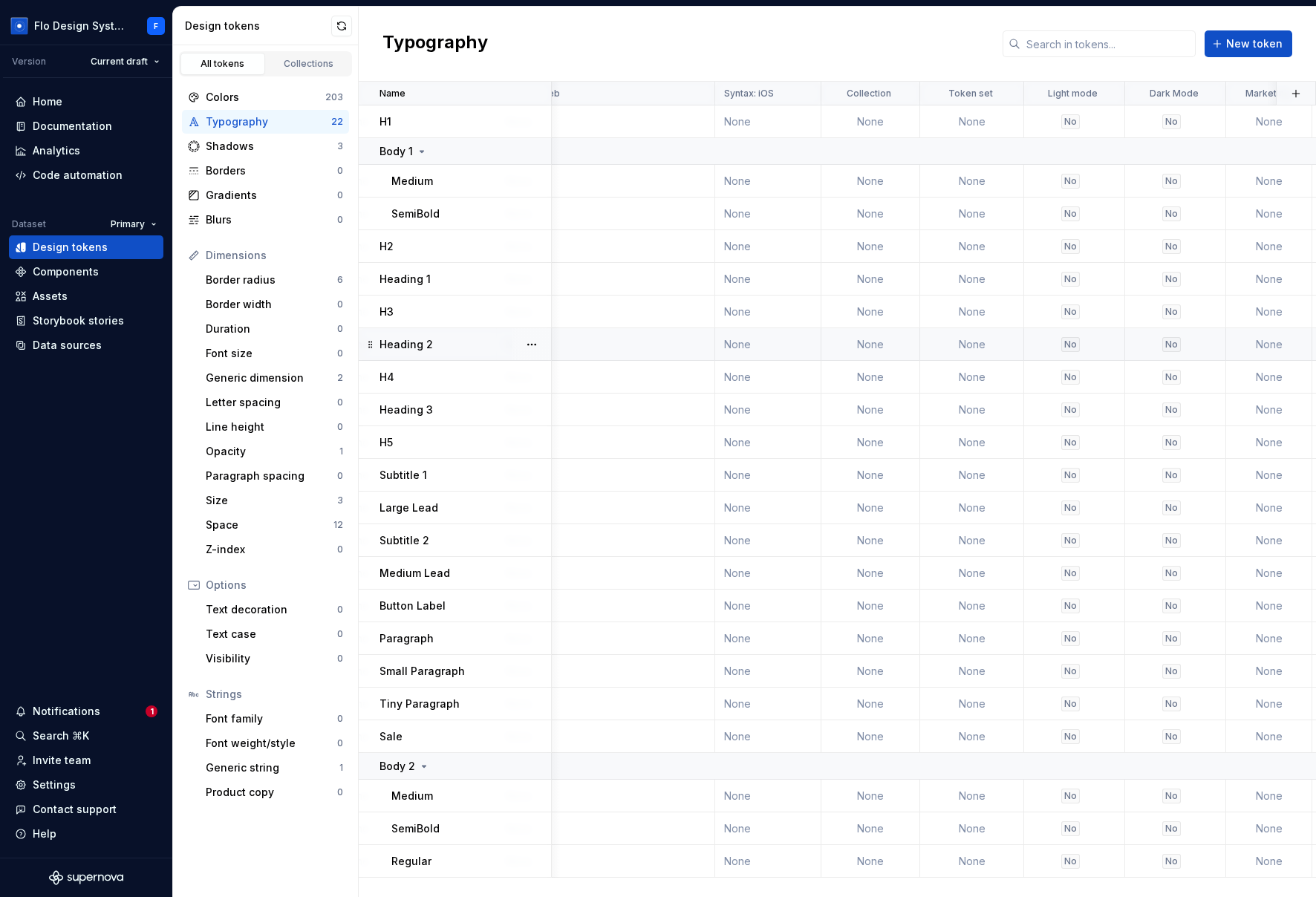
scroll to position [0, 822]
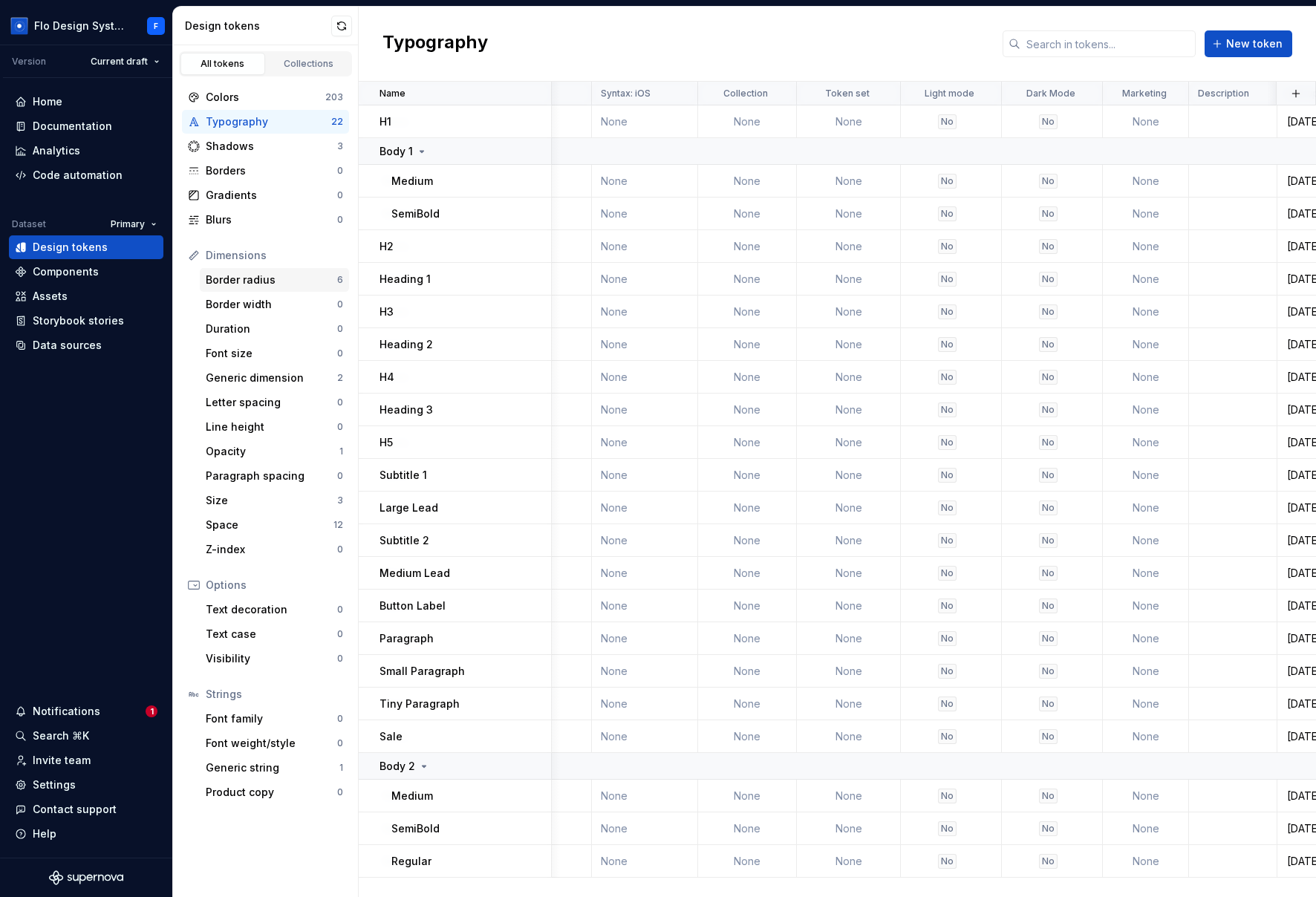
click at [296, 285] on div "Border radius" at bounding box center [271, 280] width 131 height 15
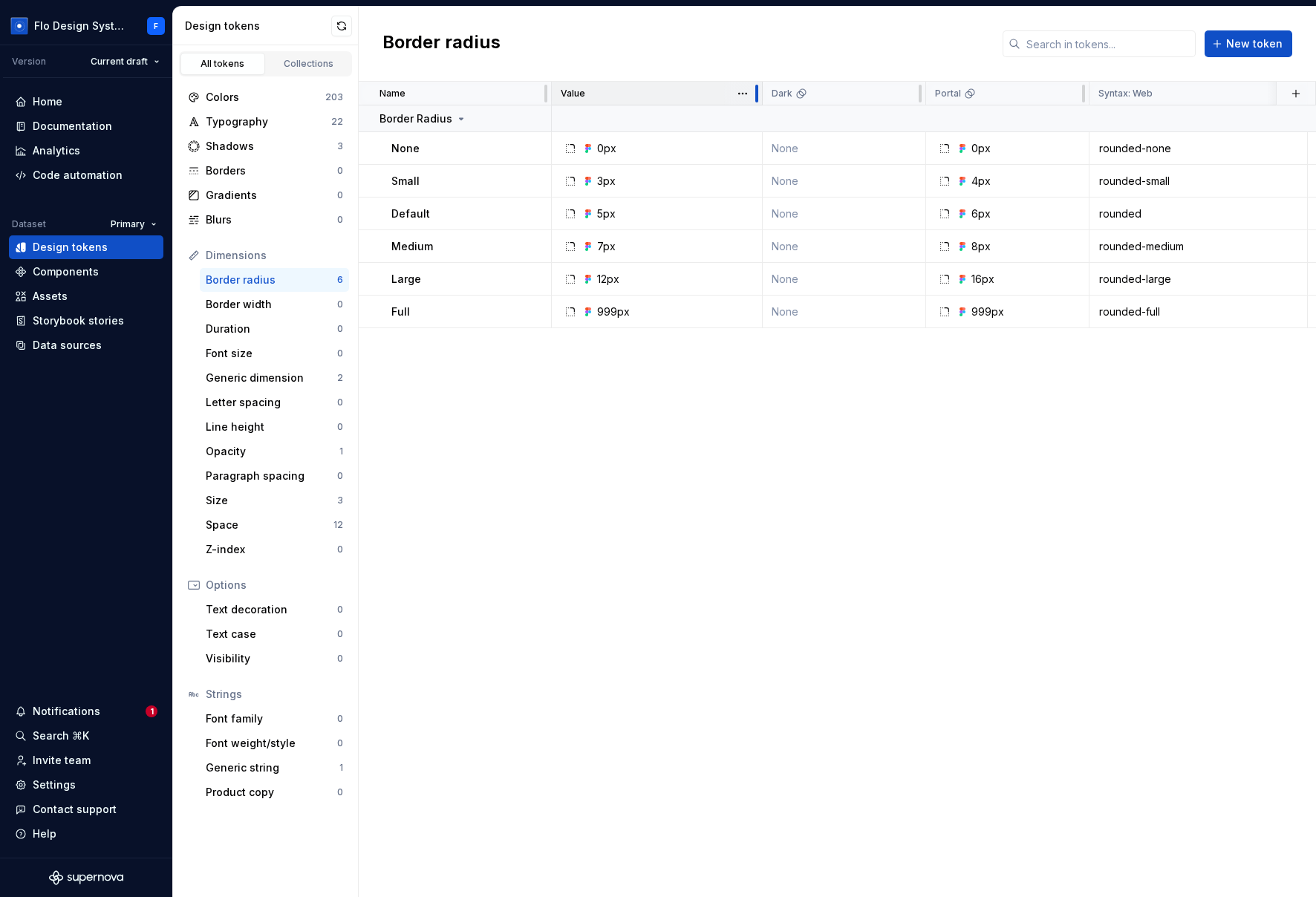
drag, startPoint x: 867, startPoint y: 89, endPoint x: 761, endPoint y: 95, distance: 106.2
click at [761, 95] on div at bounding box center [757, 93] width 12 height 24
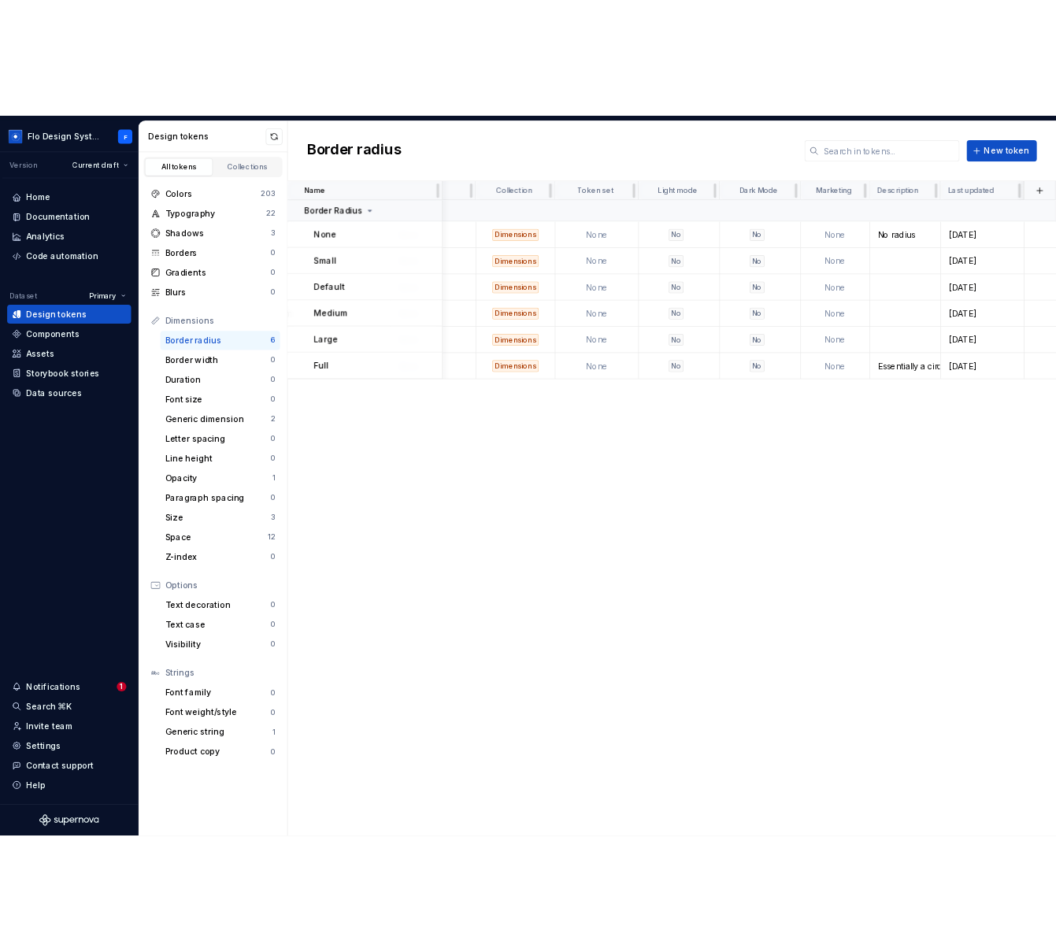
scroll to position [0, 870]
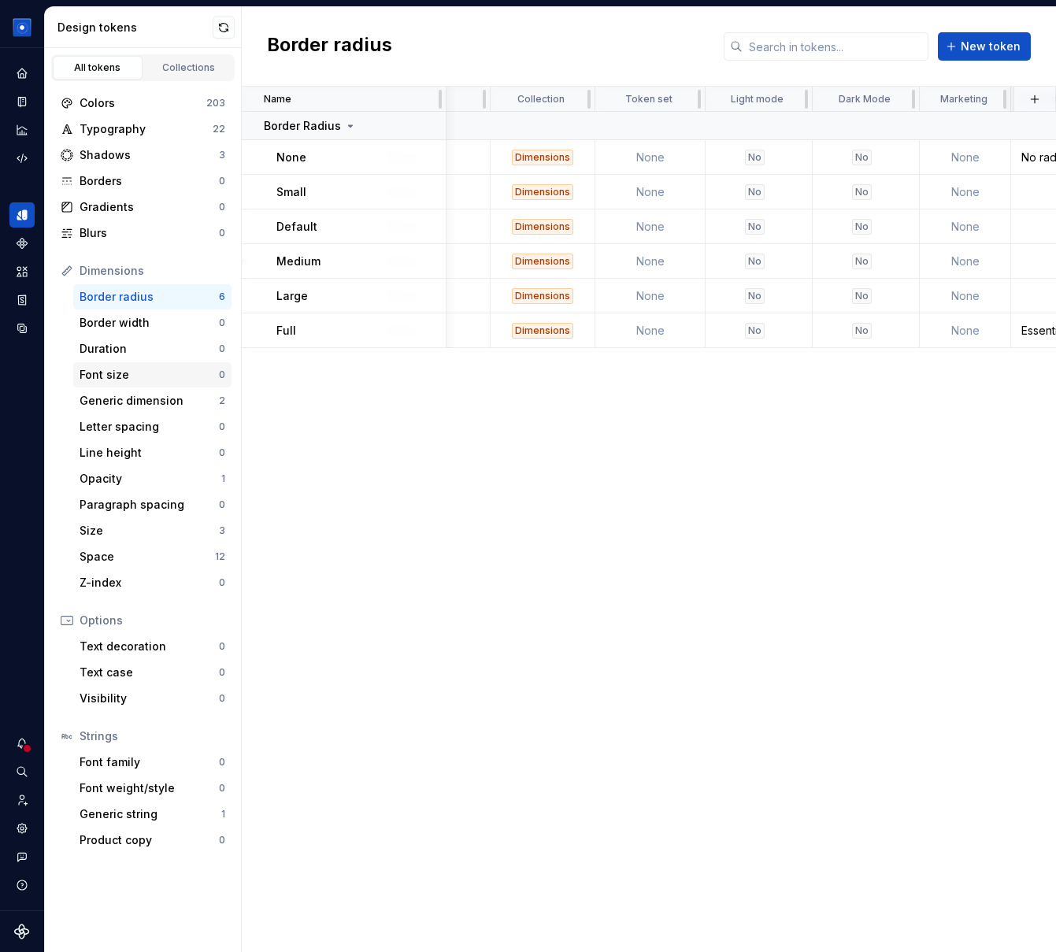
click at [122, 379] on div "Font size" at bounding box center [149, 375] width 139 height 16
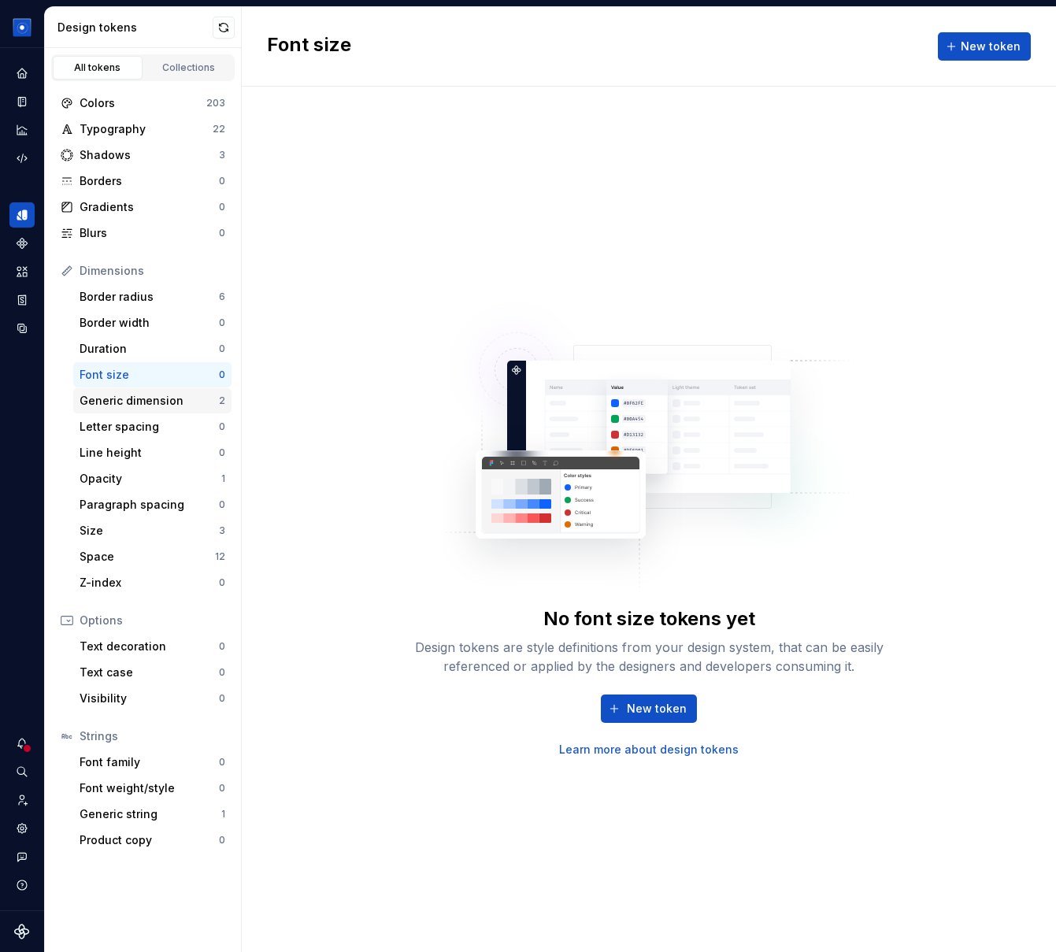
click at [134, 398] on div "Generic dimension" at bounding box center [149, 401] width 139 height 16
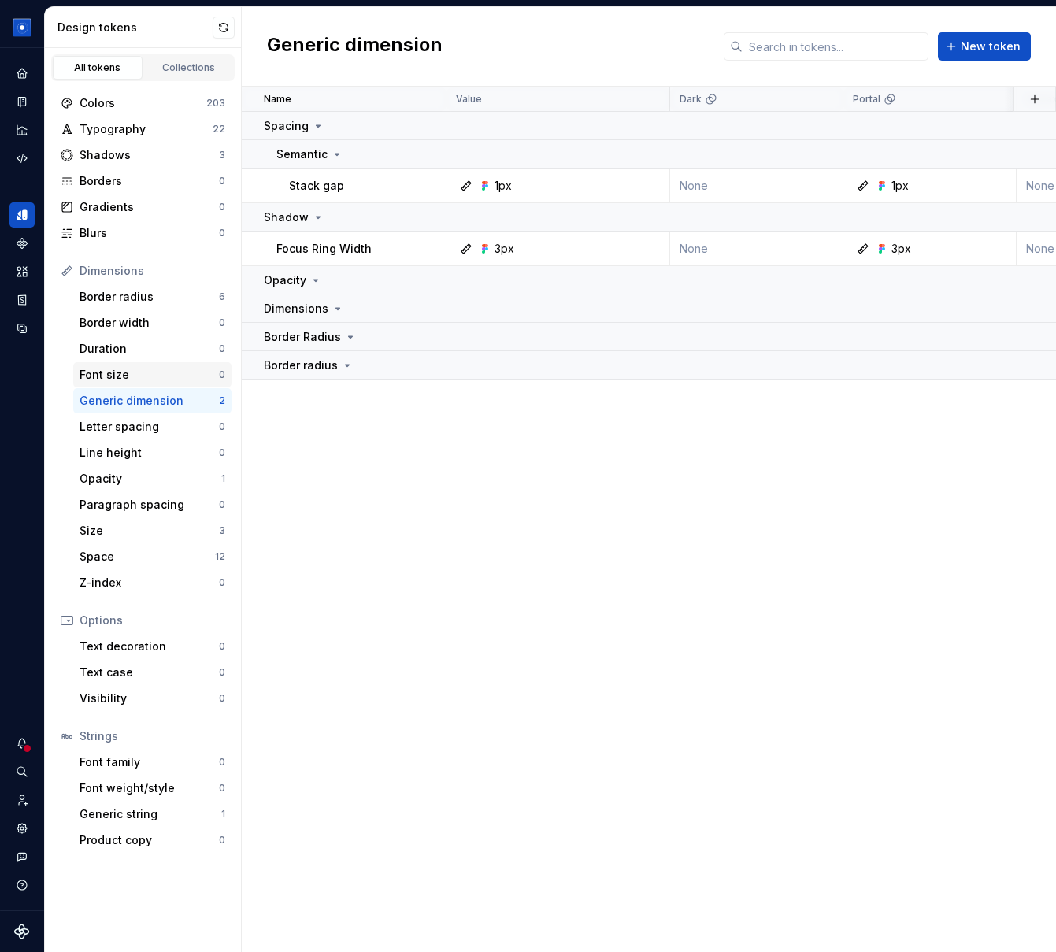
click at [125, 377] on div "Font size" at bounding box center [149, 375] width 139 height 16
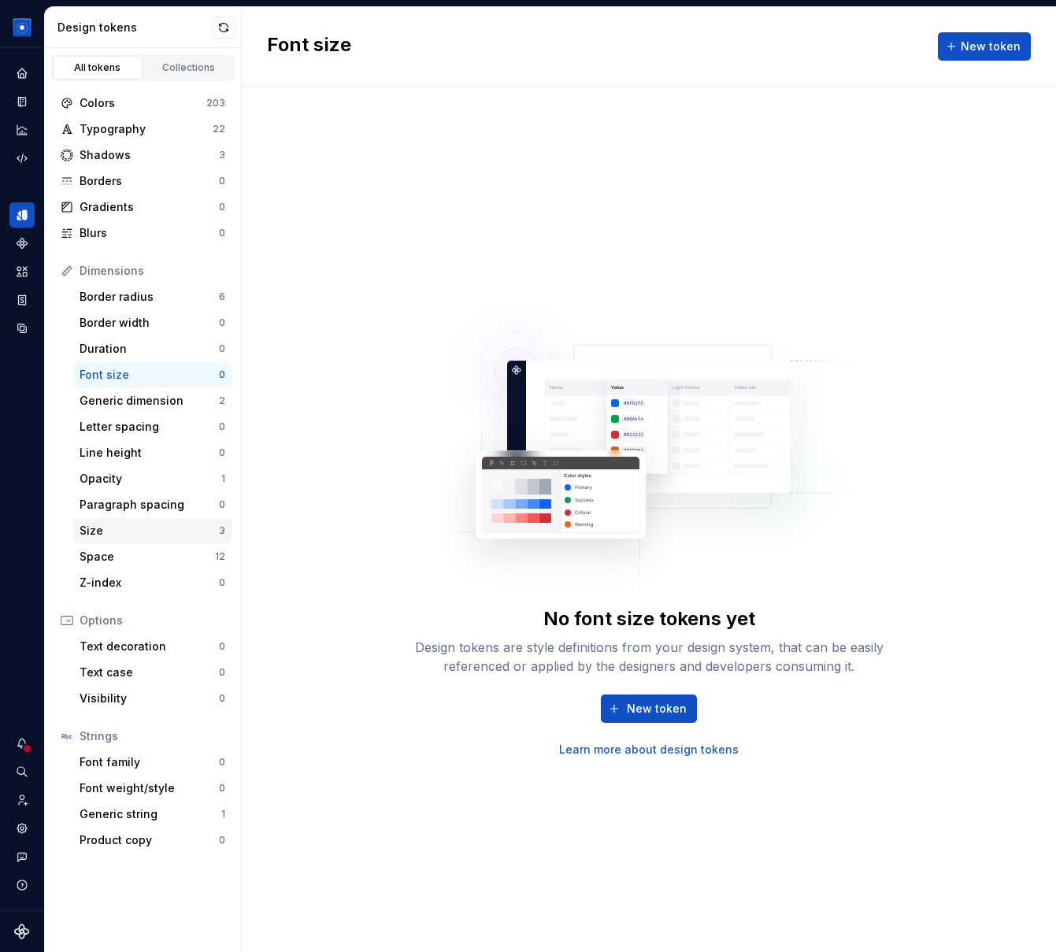
click at [149, 542] on div "Size 3" at bounding box center [152, 530] width 158 height 25
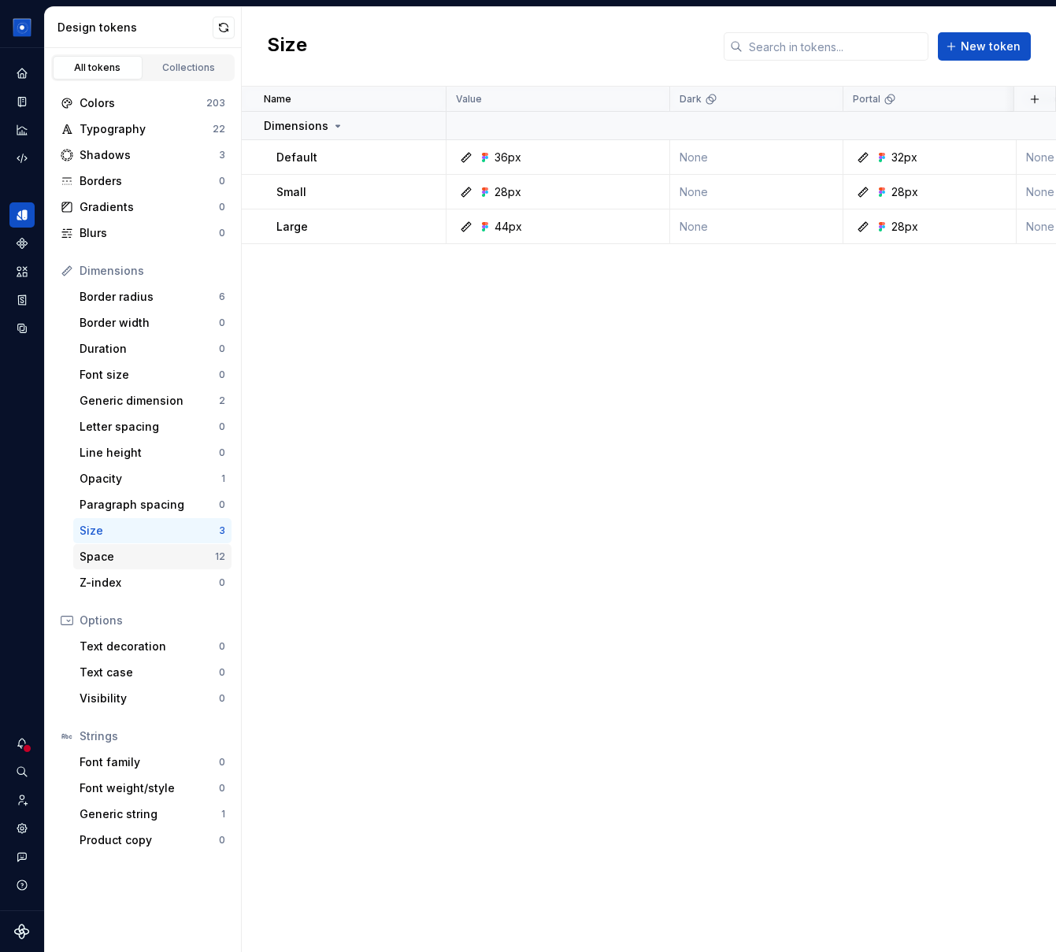
click at [152, 554] on div "Space" at bounding box center [147, 557] width 135 height 16
